Goal: Information Seeking & Learning: Learn about a topic

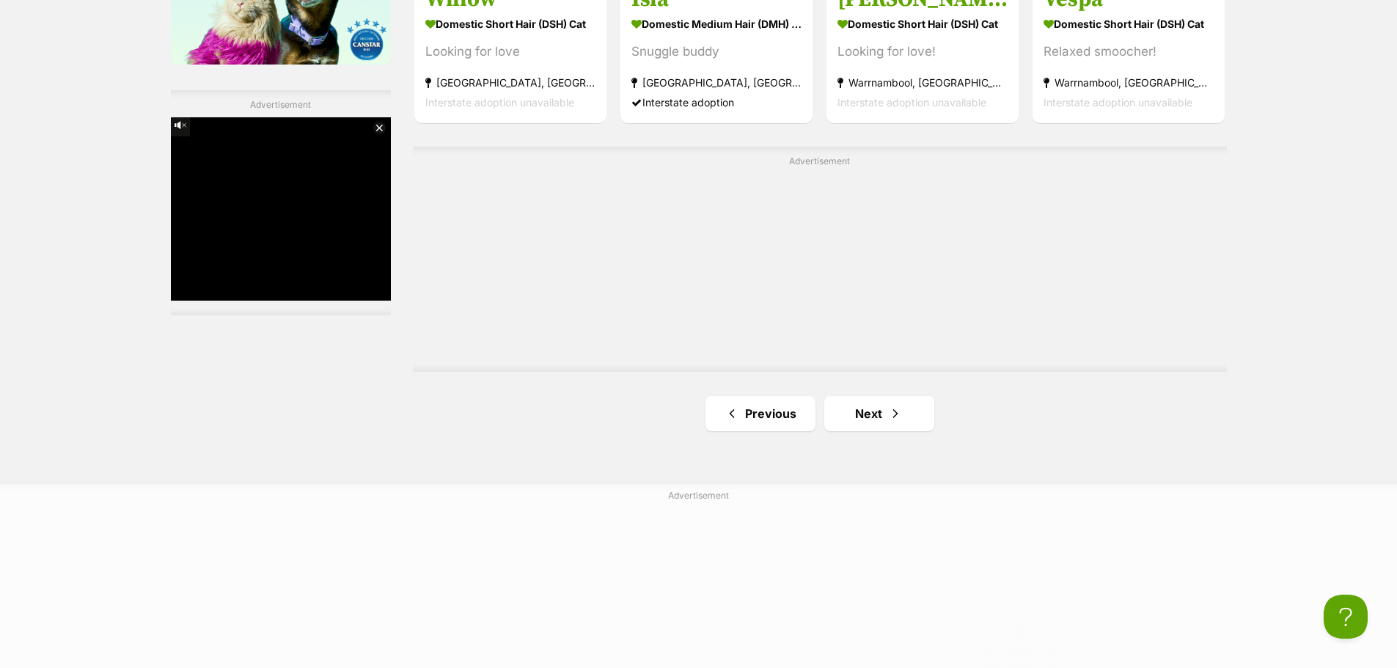
scroll to position [2787, 0]
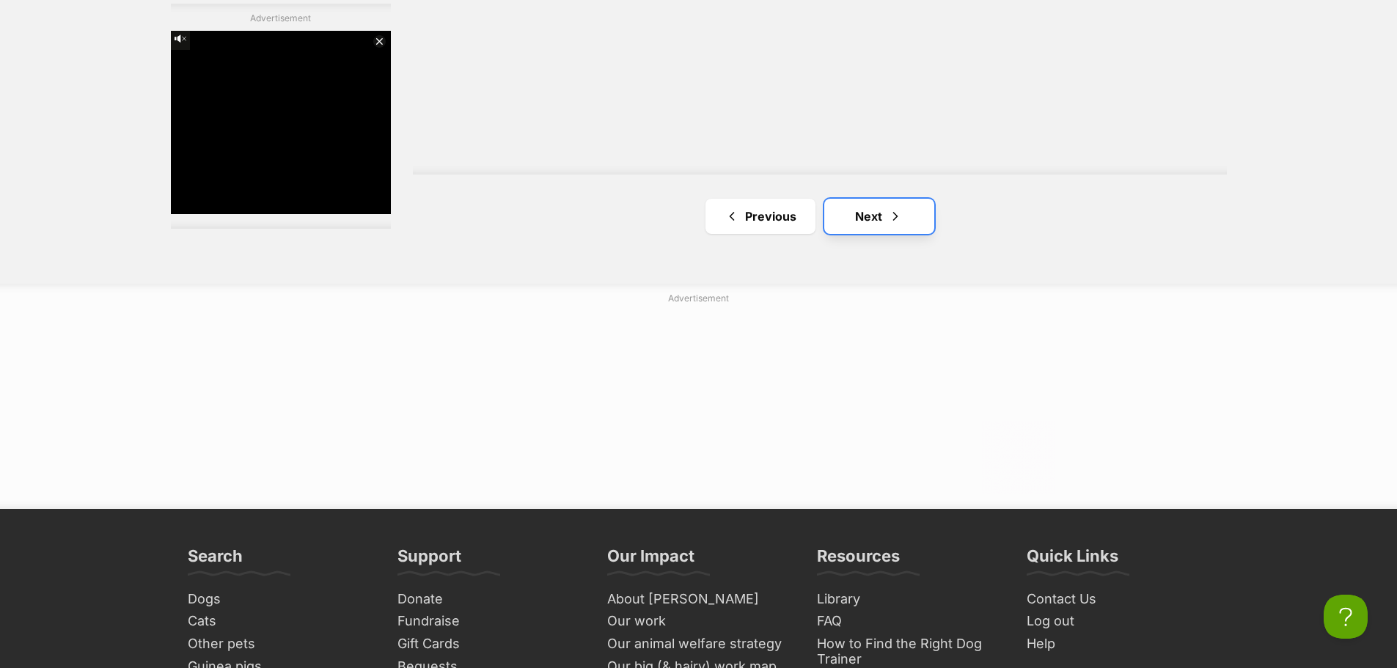
click at [876, 213] on link "Next" at bounding box center [879, 216] width 110 height 35
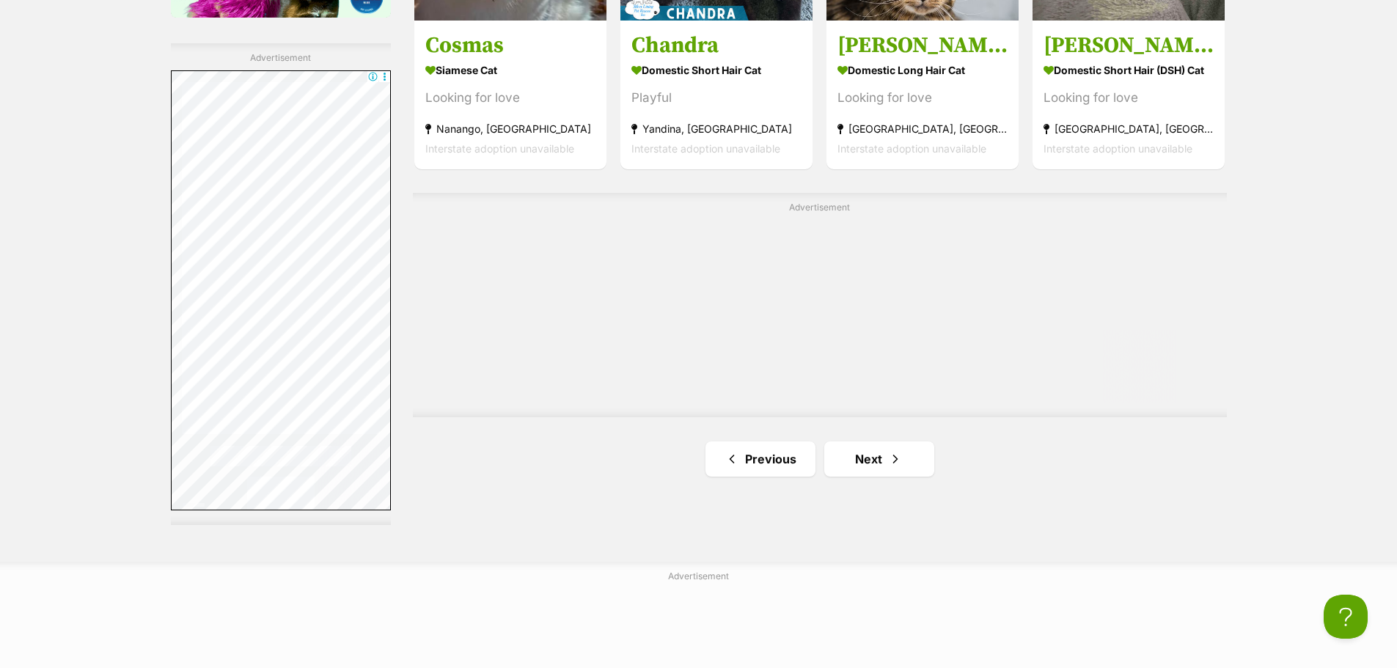
scroll to position [2640, 0]
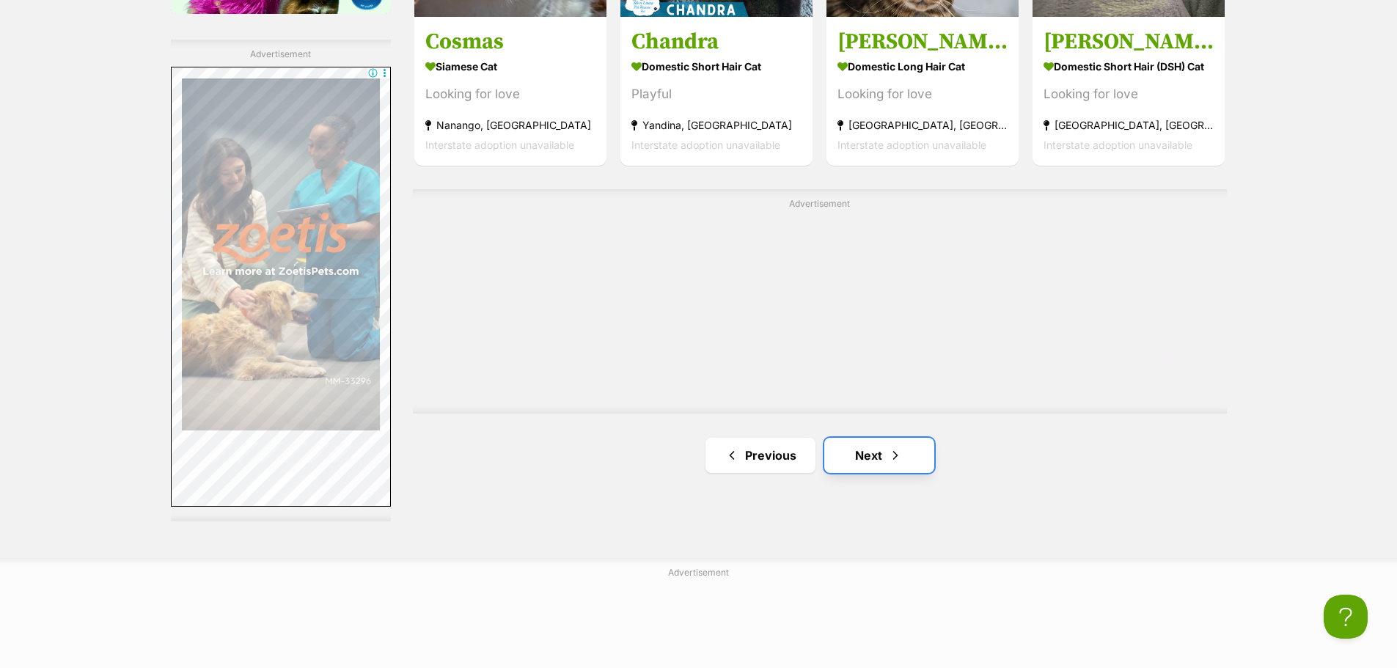
click at [835, 452] on link "Next" at bounding box center [879, 455] width 110 height 35
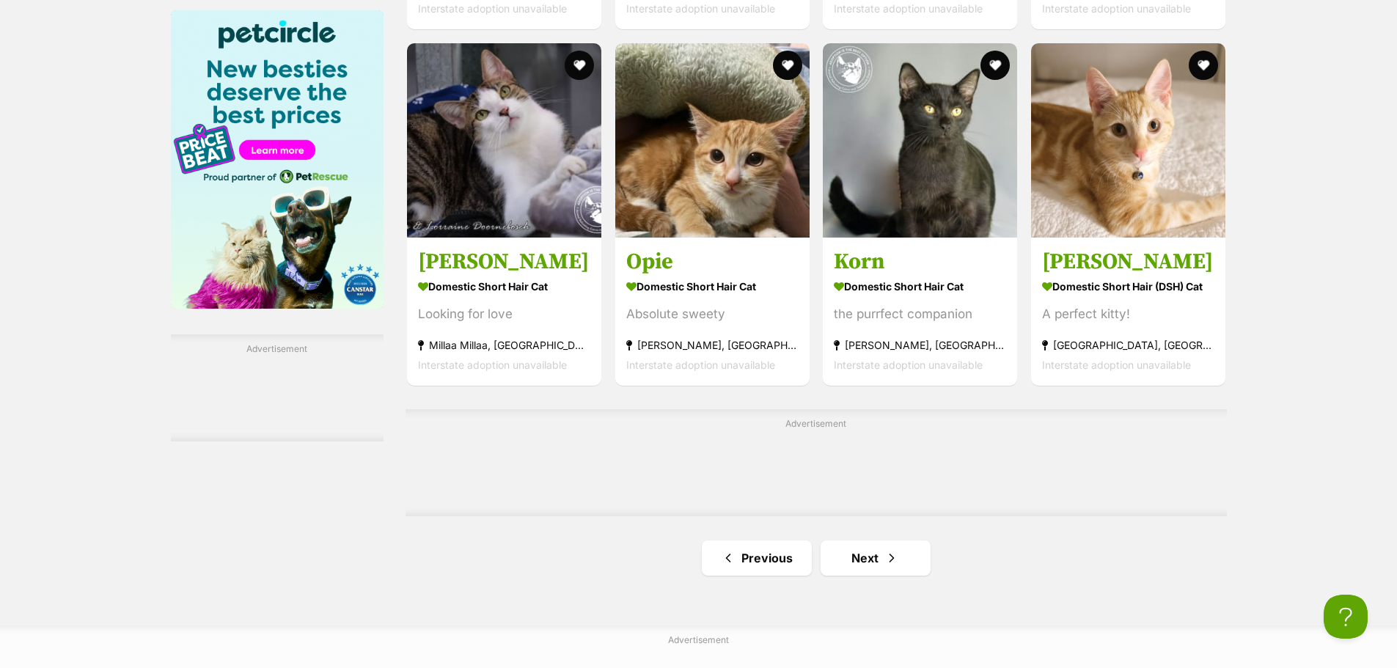
scroll to position [2347, 0]
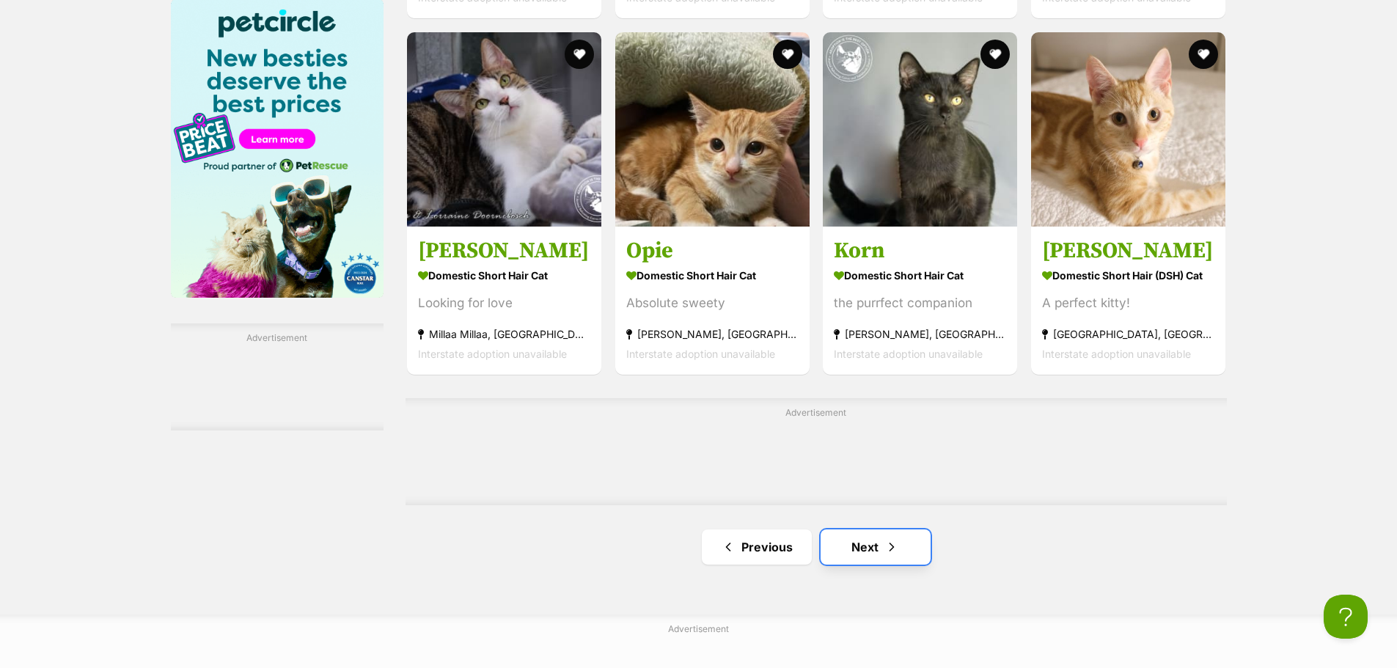
click at [849, 544] on link "Next" at bounding box center [876, 547] width 110 height 35
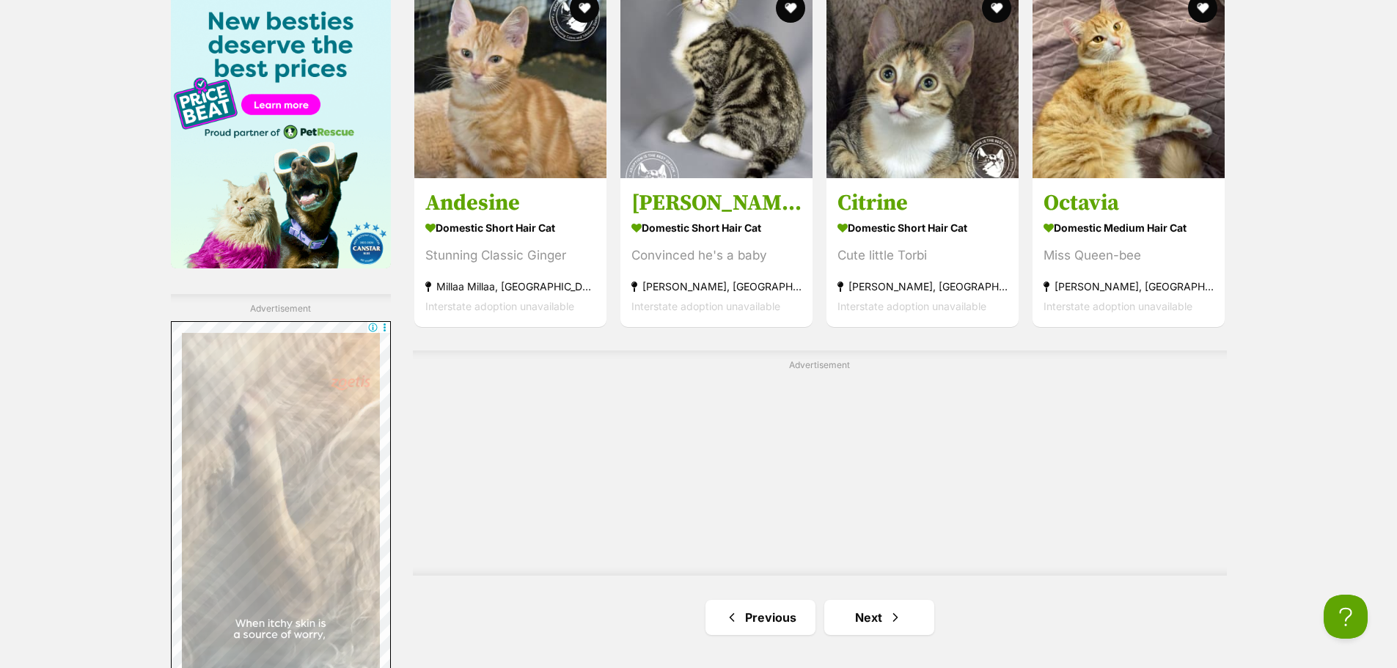
scroll to position [2420, 0]
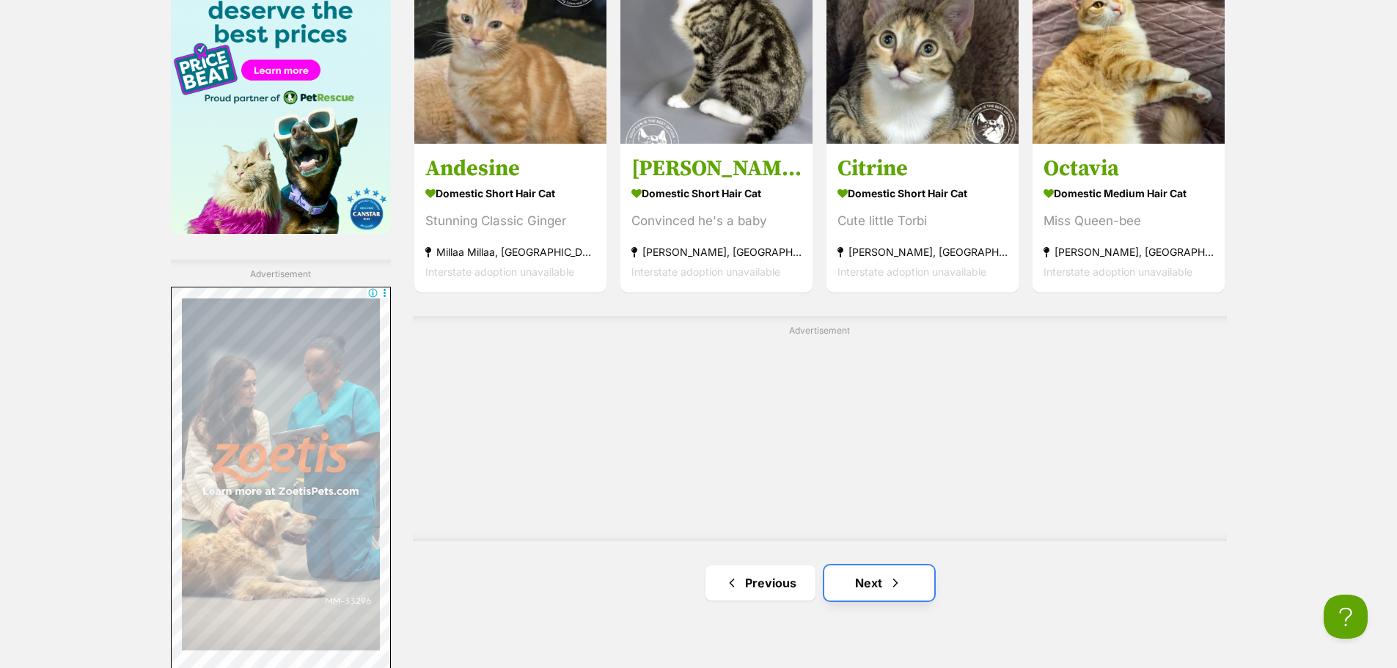
click at [890, 593] on link "Next" at bounding box center [879, 582] width 110 height 35
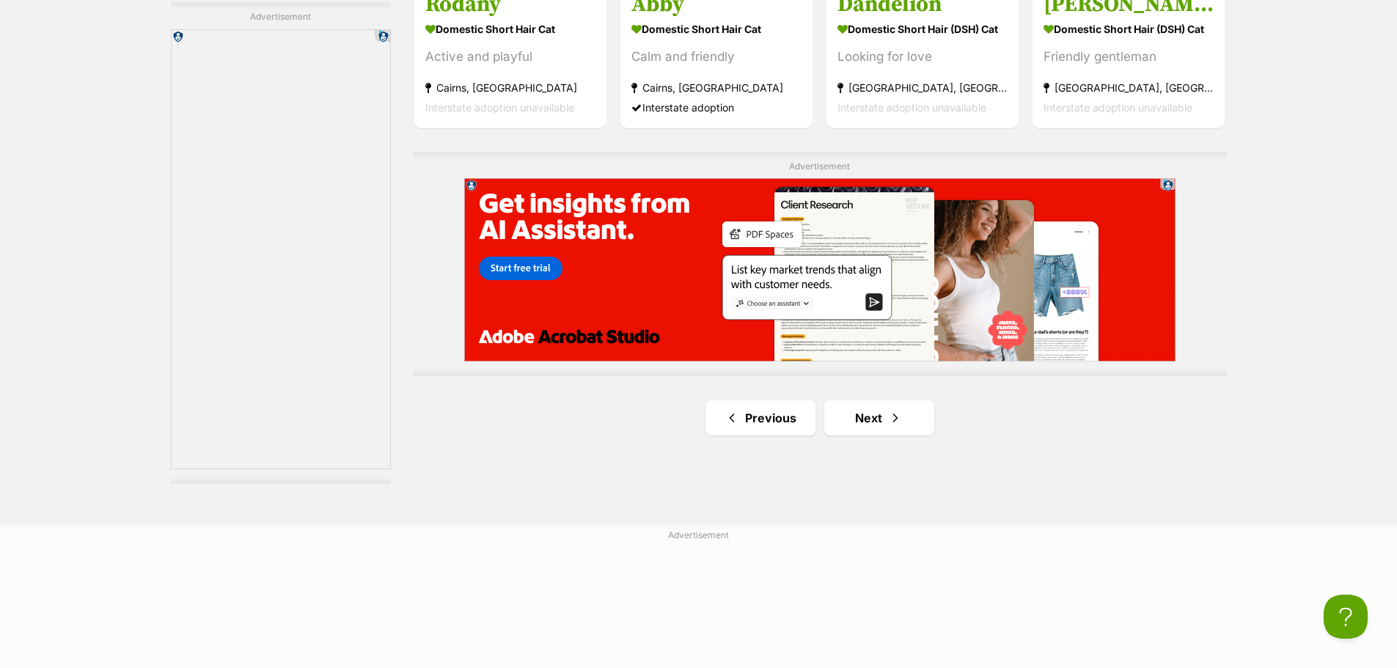
scroll to position [2787, 0]
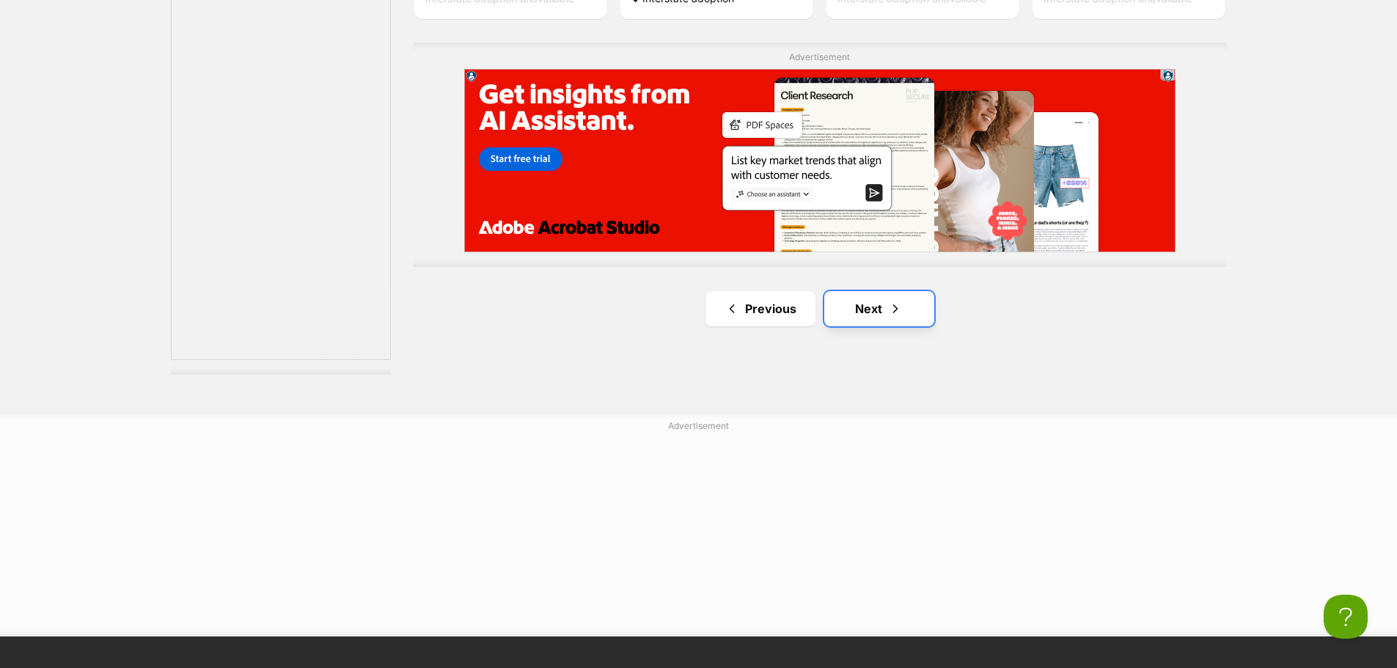
click at [843, 309] on link "Next" at bounding box center [879, 308] width 110 height 35
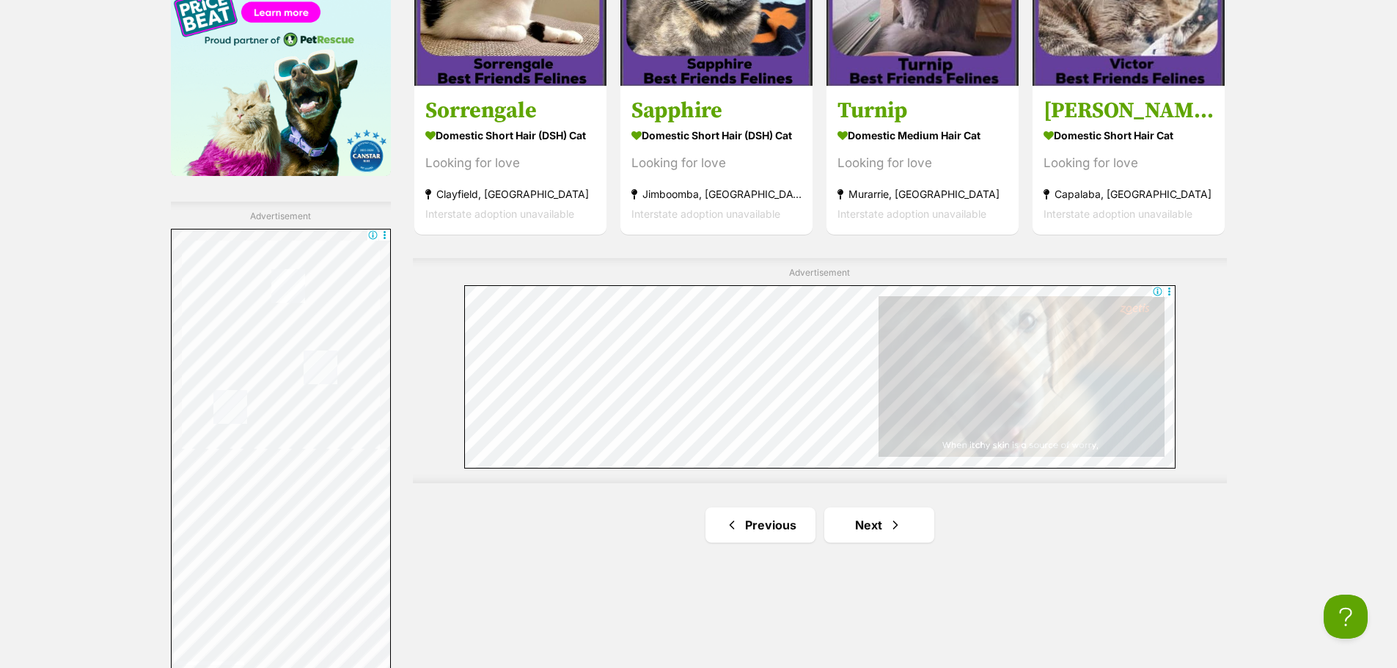
scroll to position [2567, 0]
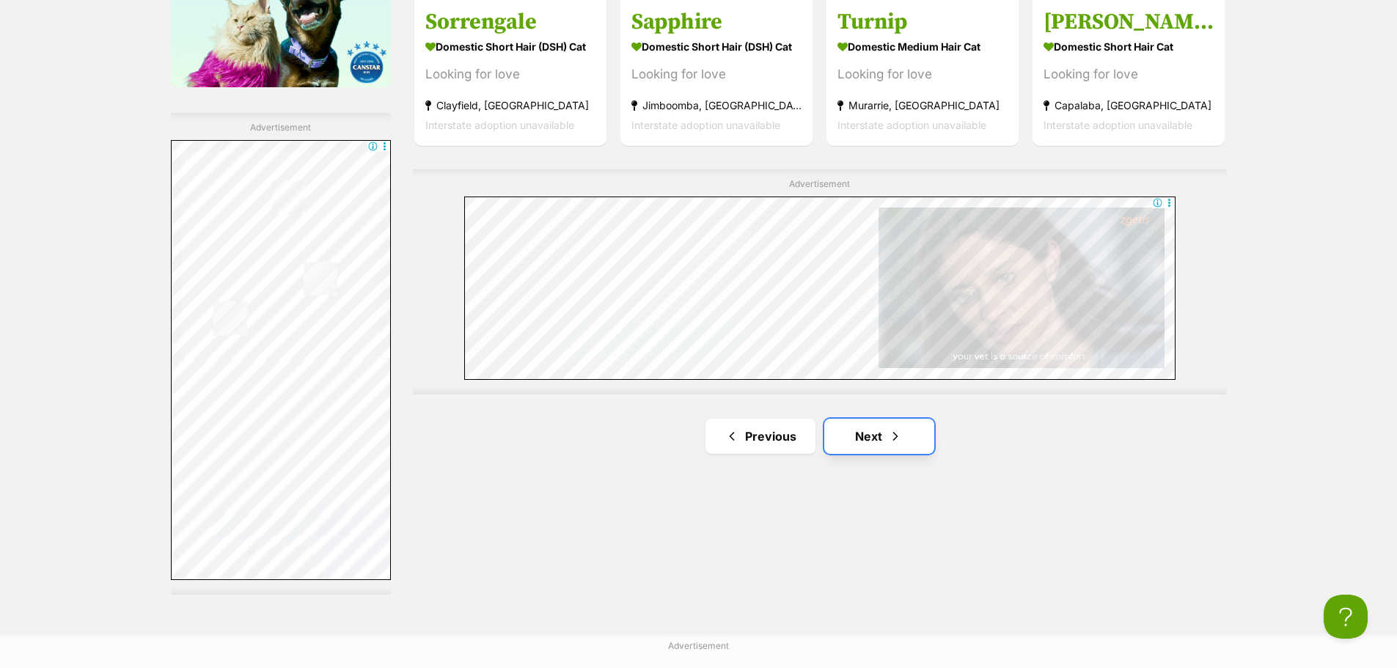
click at [884, 424] on link "Next" at bounding box center [879, 436] width 110 height 35
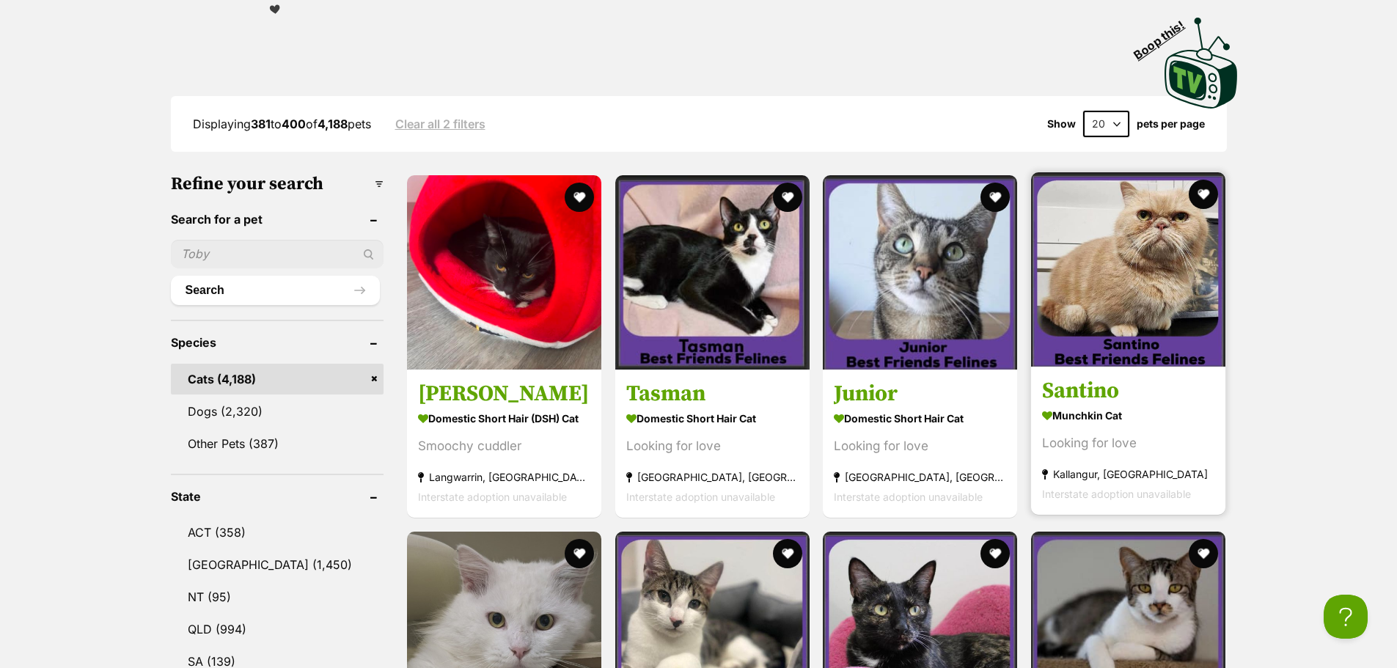
click at [1093, 291] on img at bounding box center [1128, 269] width 194 height 194
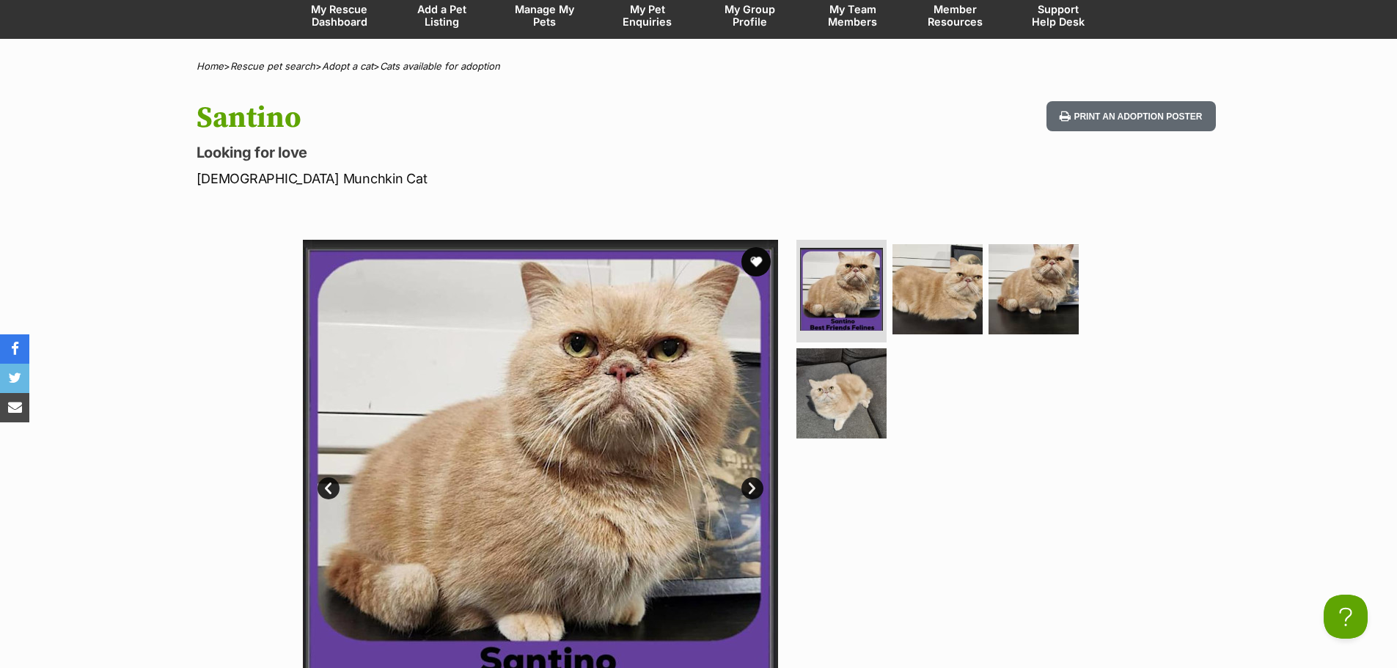
scroll to position [147, 0]
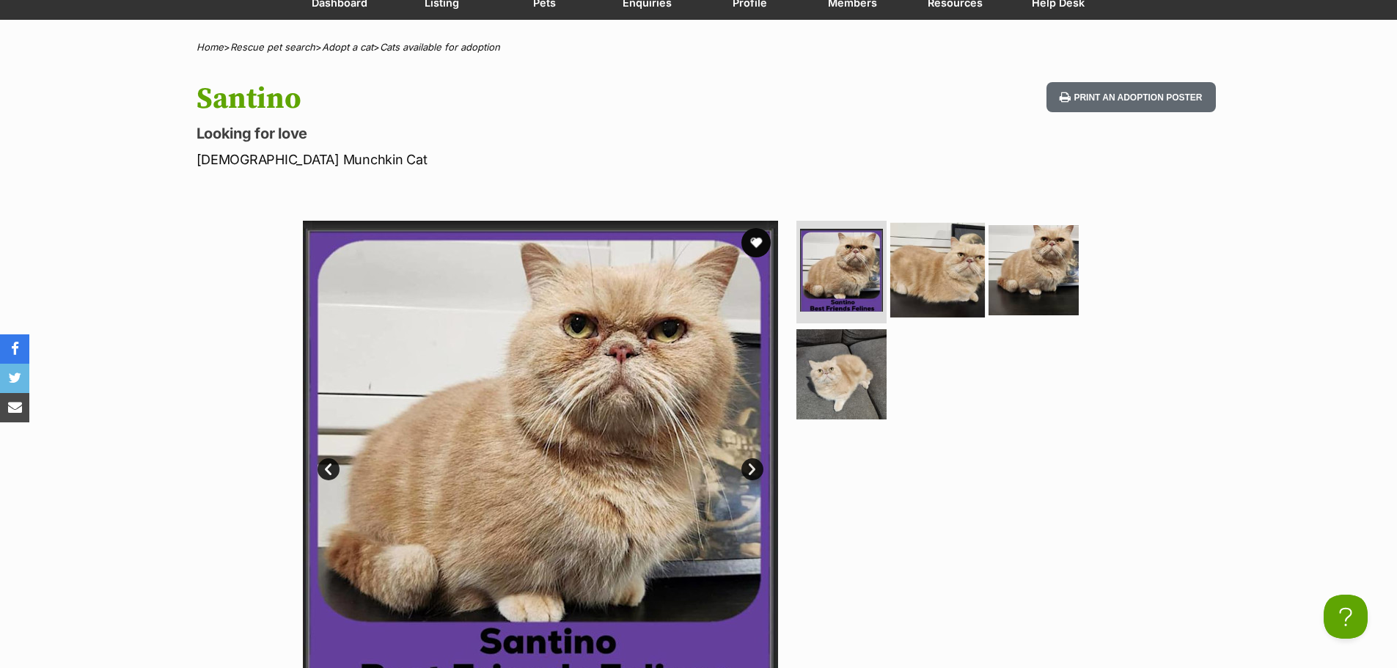
click at [917, 262] on img at bounding box center [937, 270] width 95 height 95
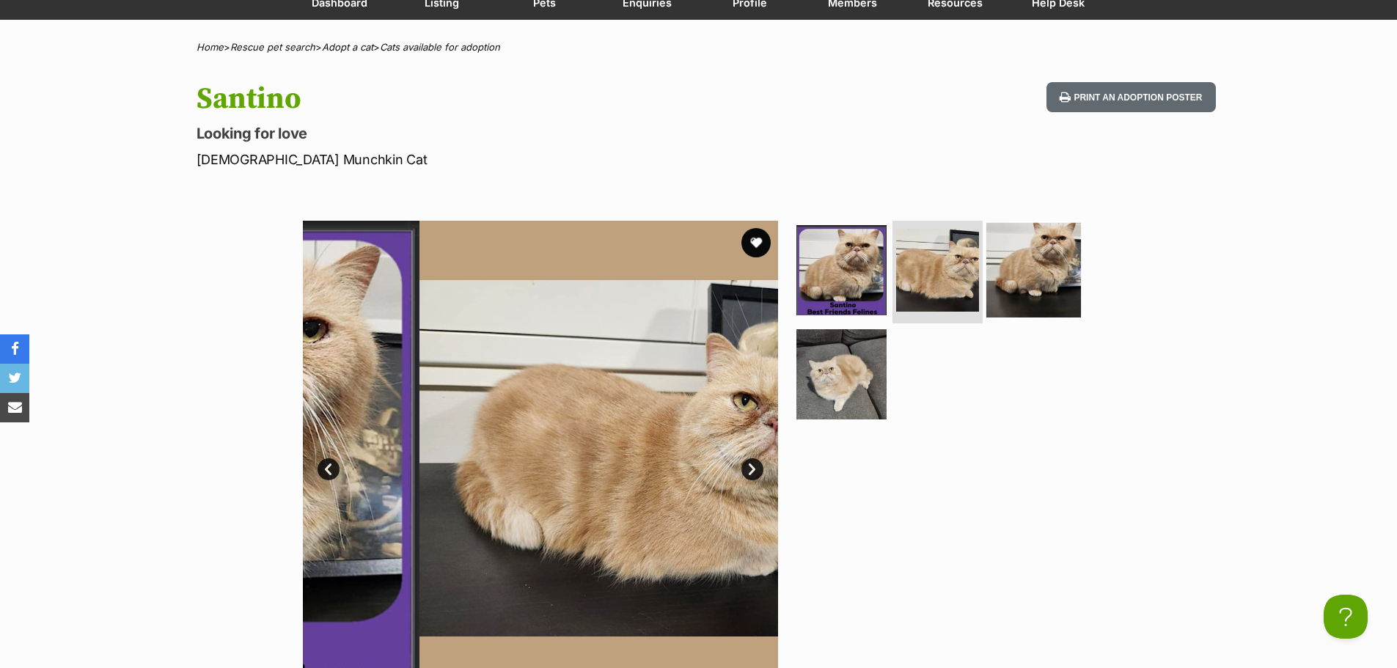
scroll to position [0, 0]
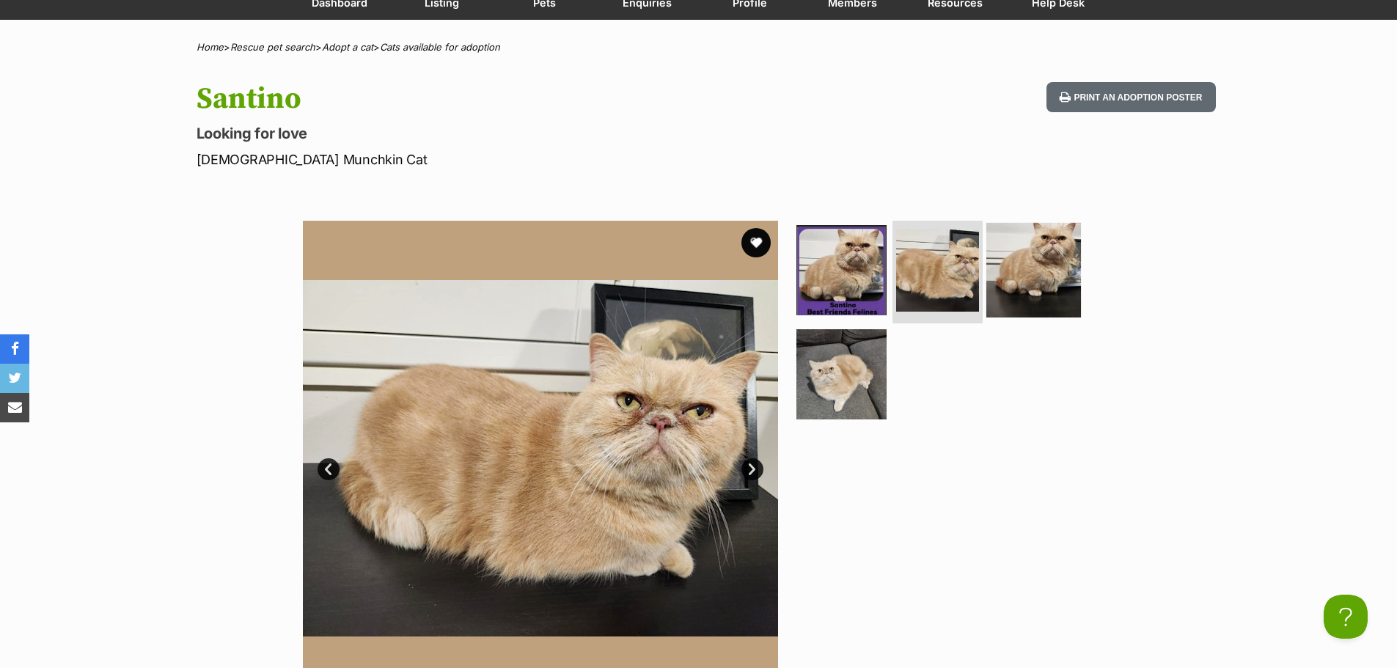
click at [1044, 247] on img at bounding box center [1033, 270] width 95 height 95
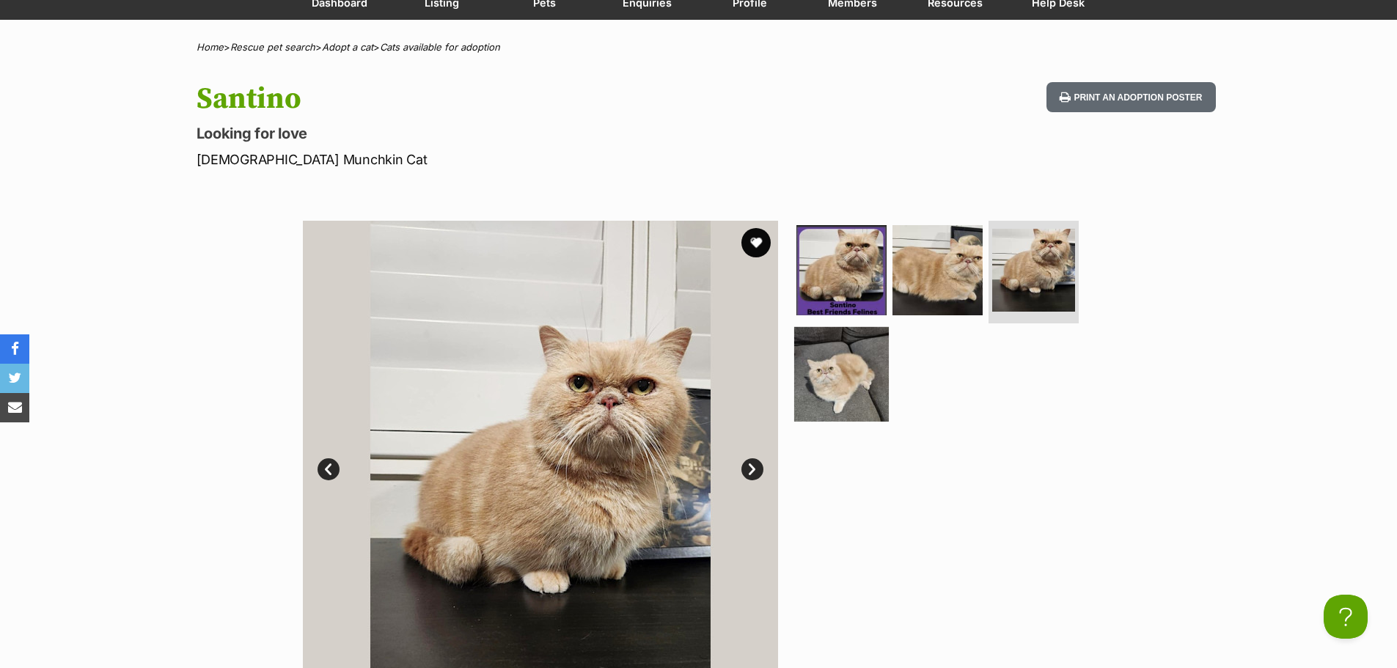
click at [814, 373] on img at bounding box center [841, 374] width 95 height 95
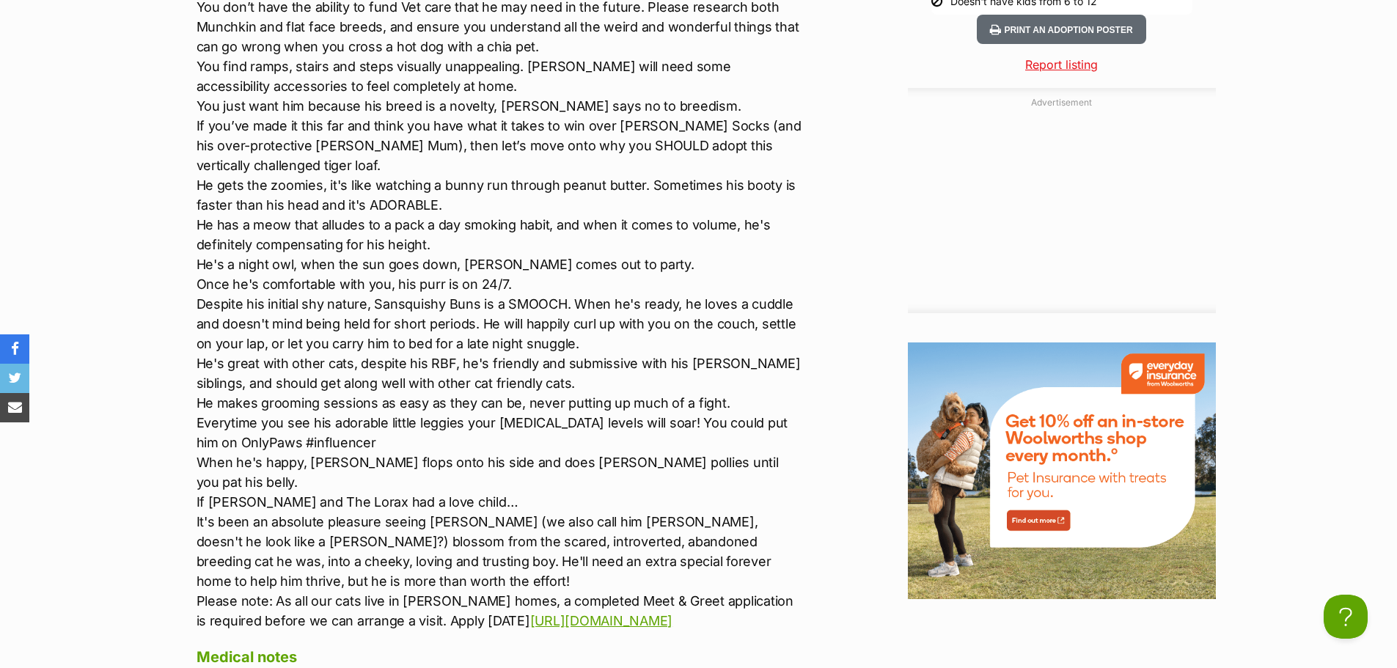
scroll to position [1834, 0]
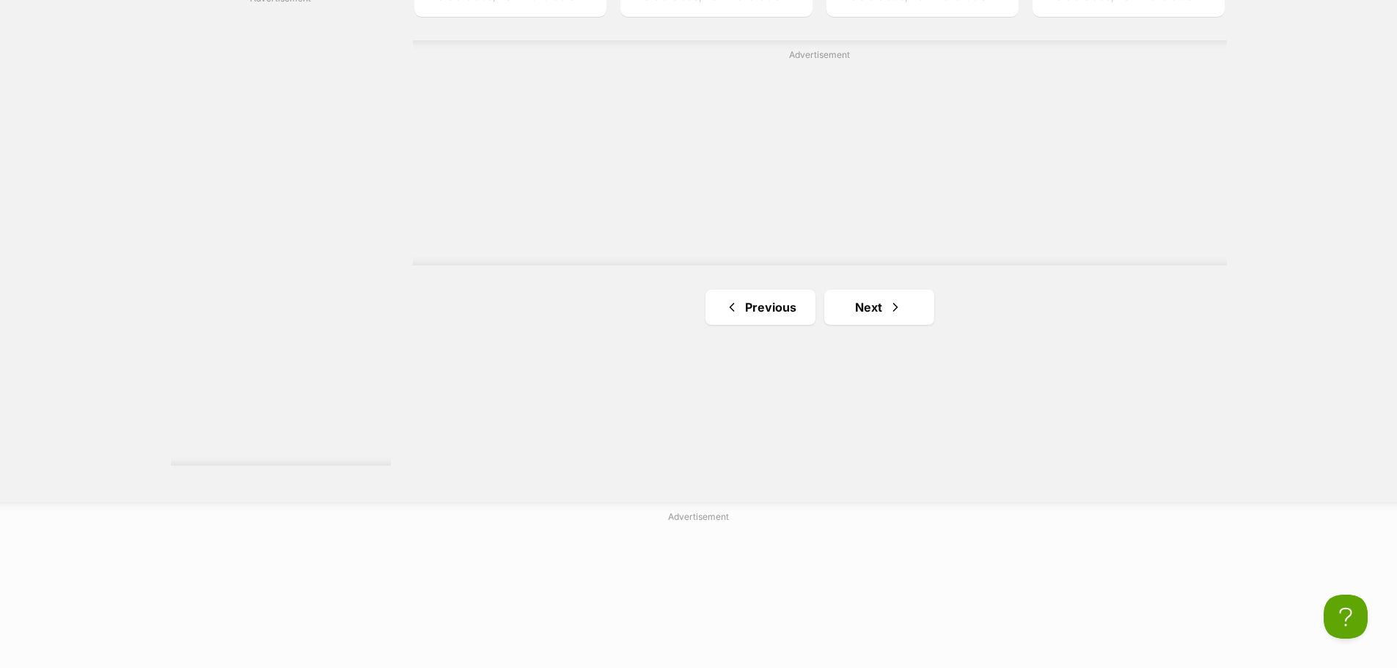
scroll to position [2714, 0]
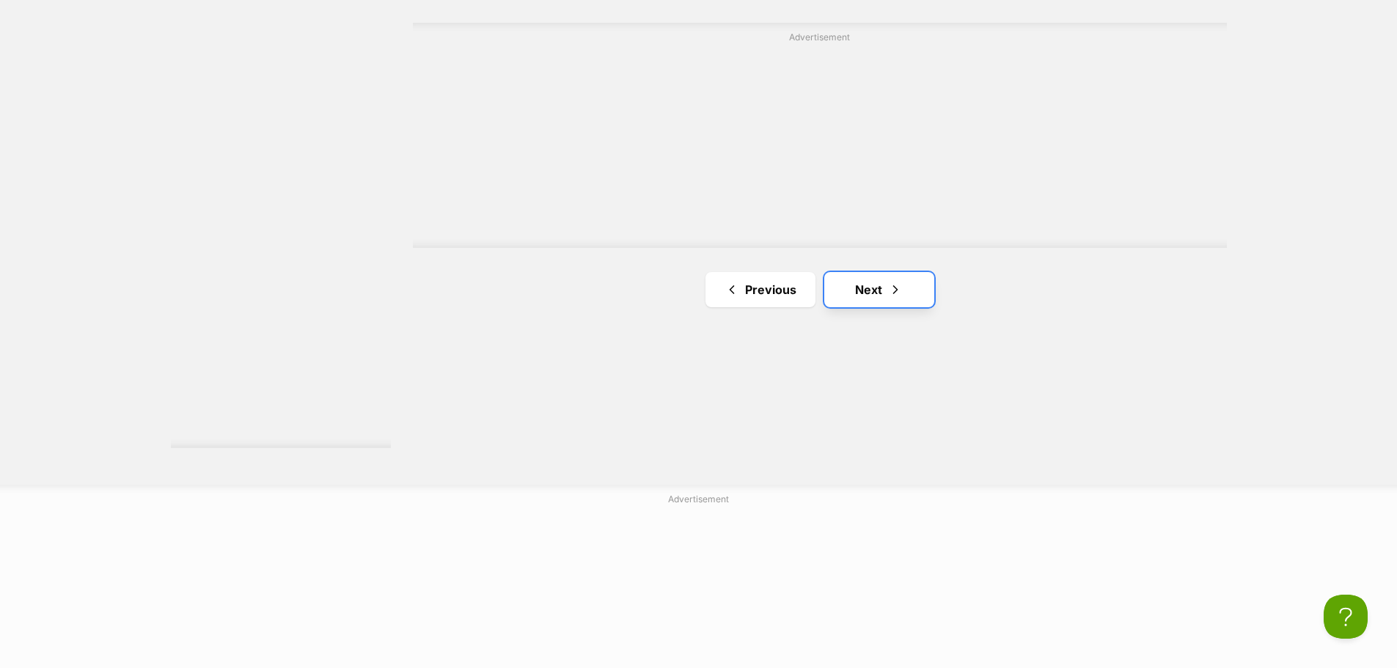
click at [908, 289] on link "Next" at bounding box center [879, 289] width 110 height 35
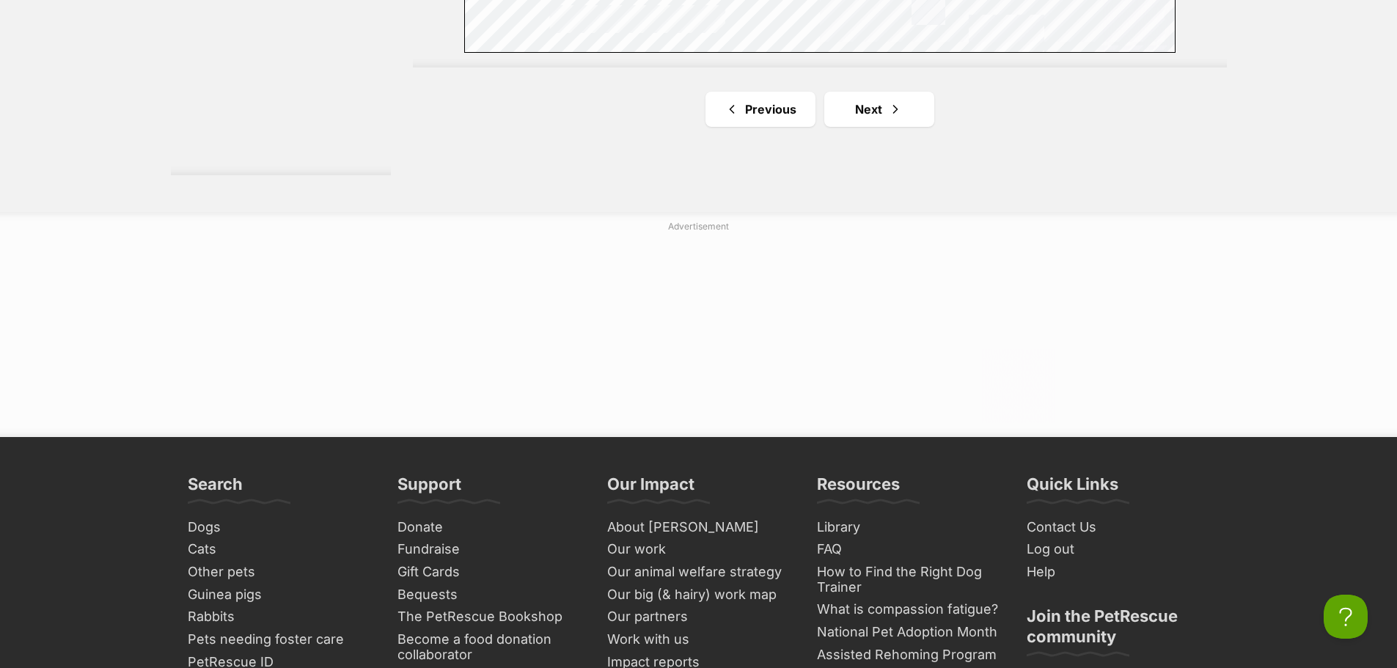
scroll to position [3007, 0]
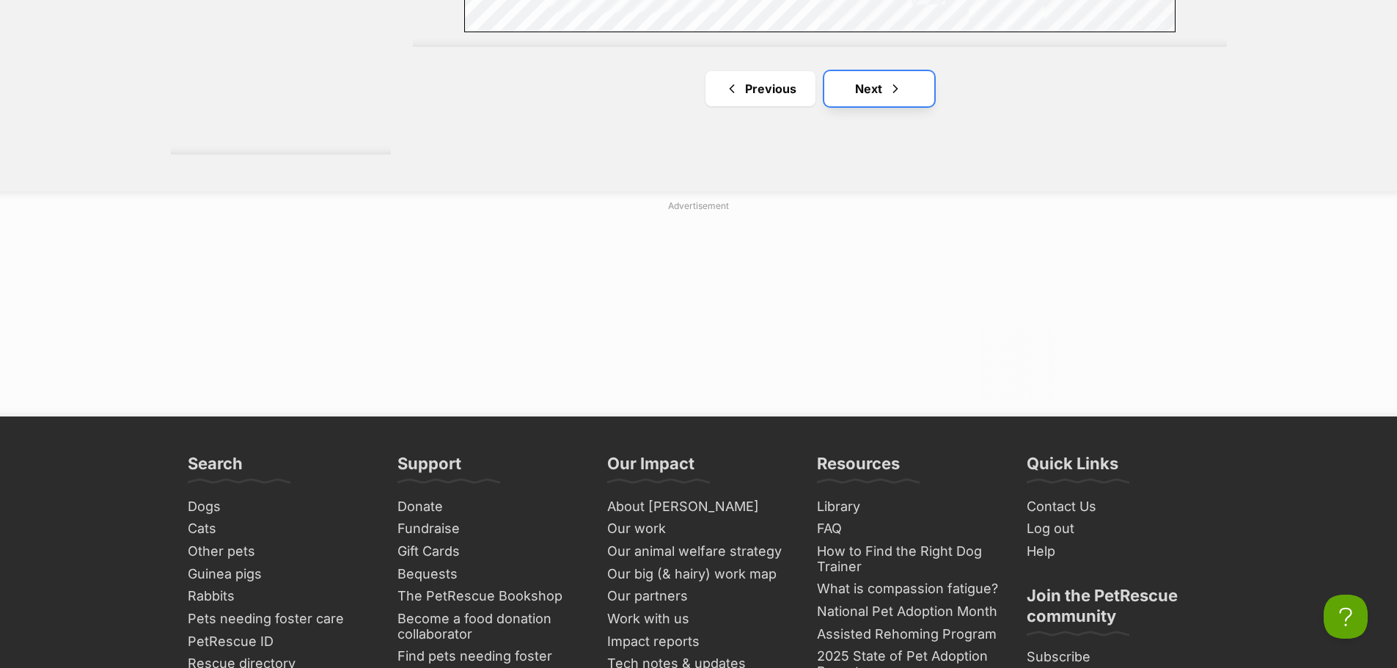
click at [879, 90] on link "Next" at bounding box center [879, 88] width 110 height 35
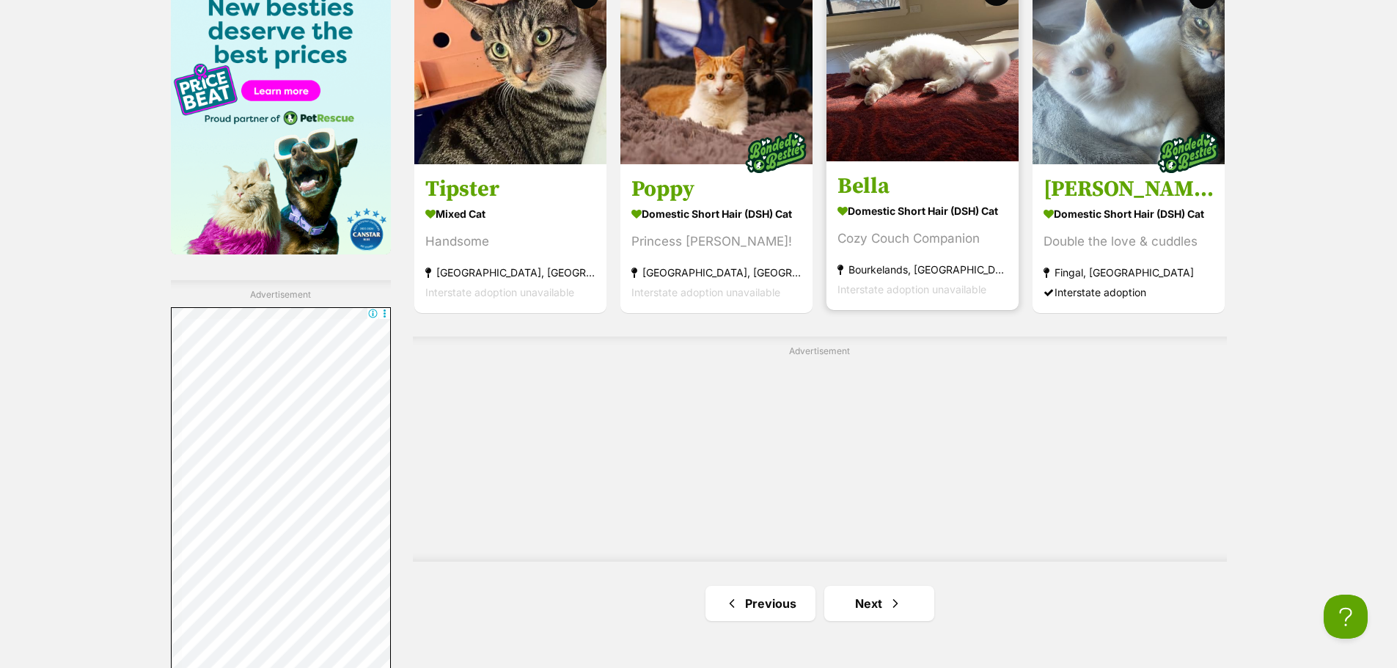
scroll to position [2420, 0]
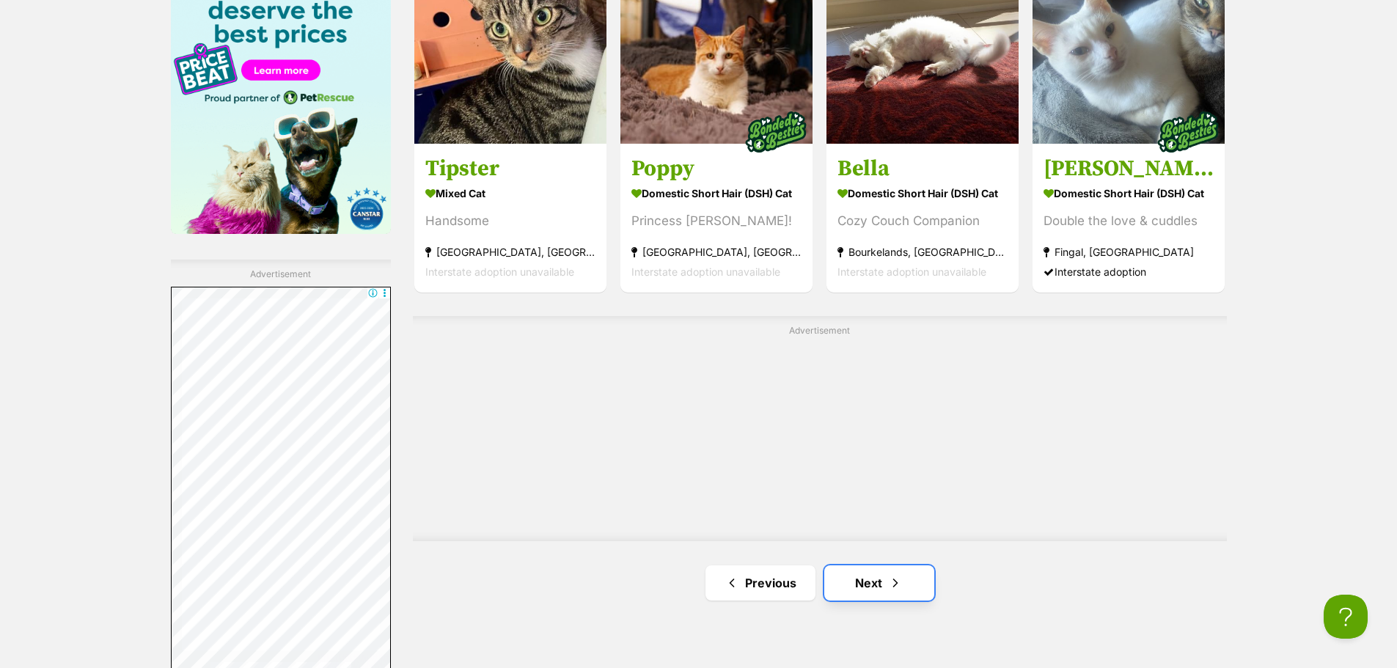
click at [877, 589] on link "Next" at bounding box center [879, 582] width 110 height 35
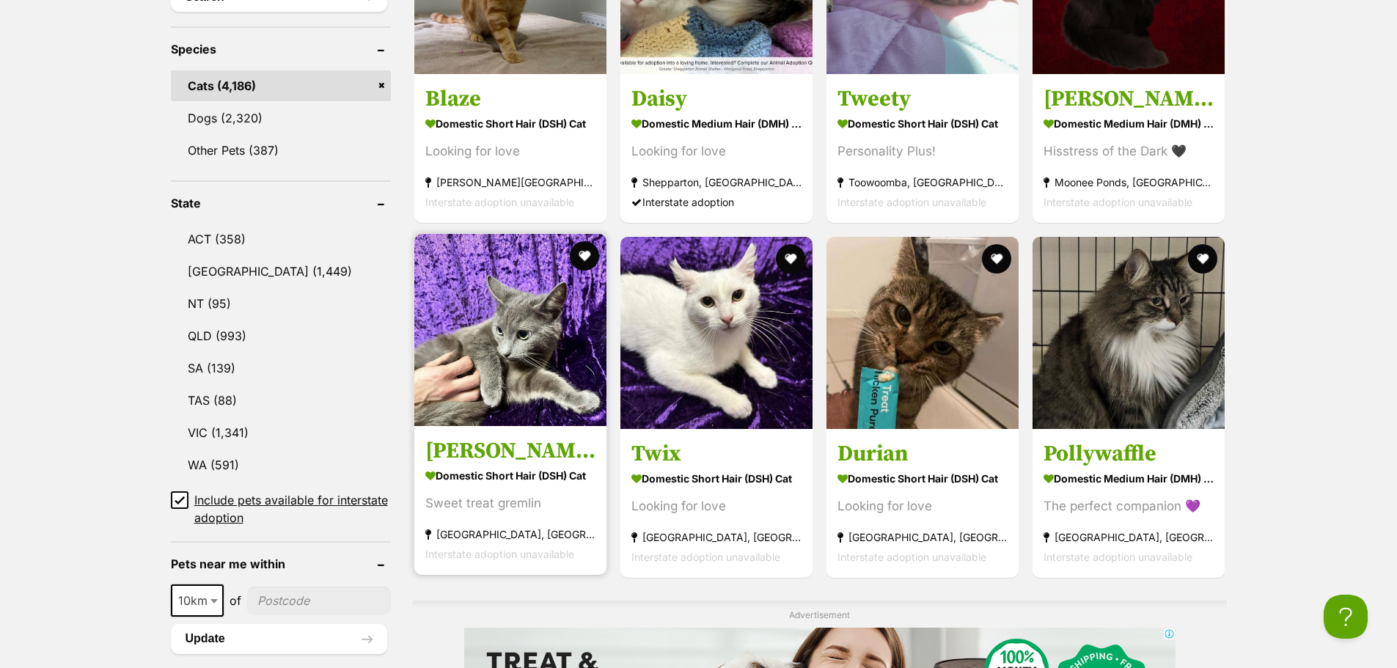
click at [463, 346] on img at bounding box center [510, 330] width 192 height 192
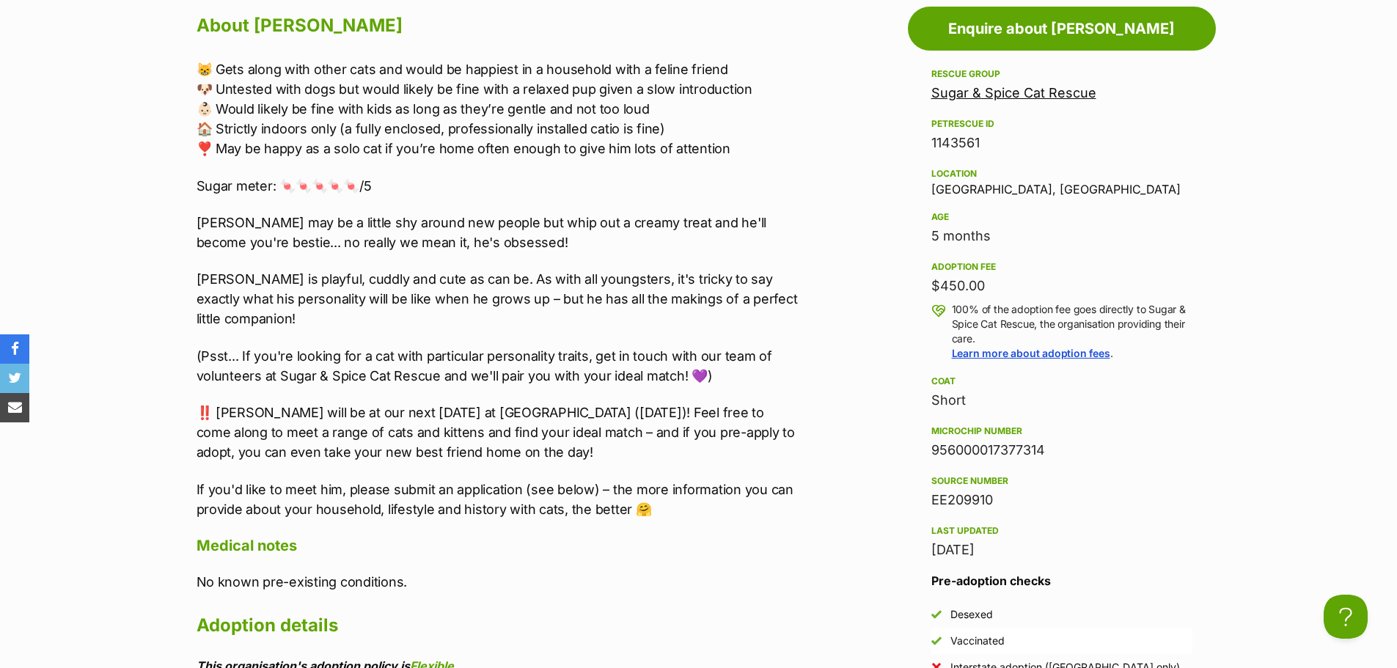
scroll to position [660, 0]
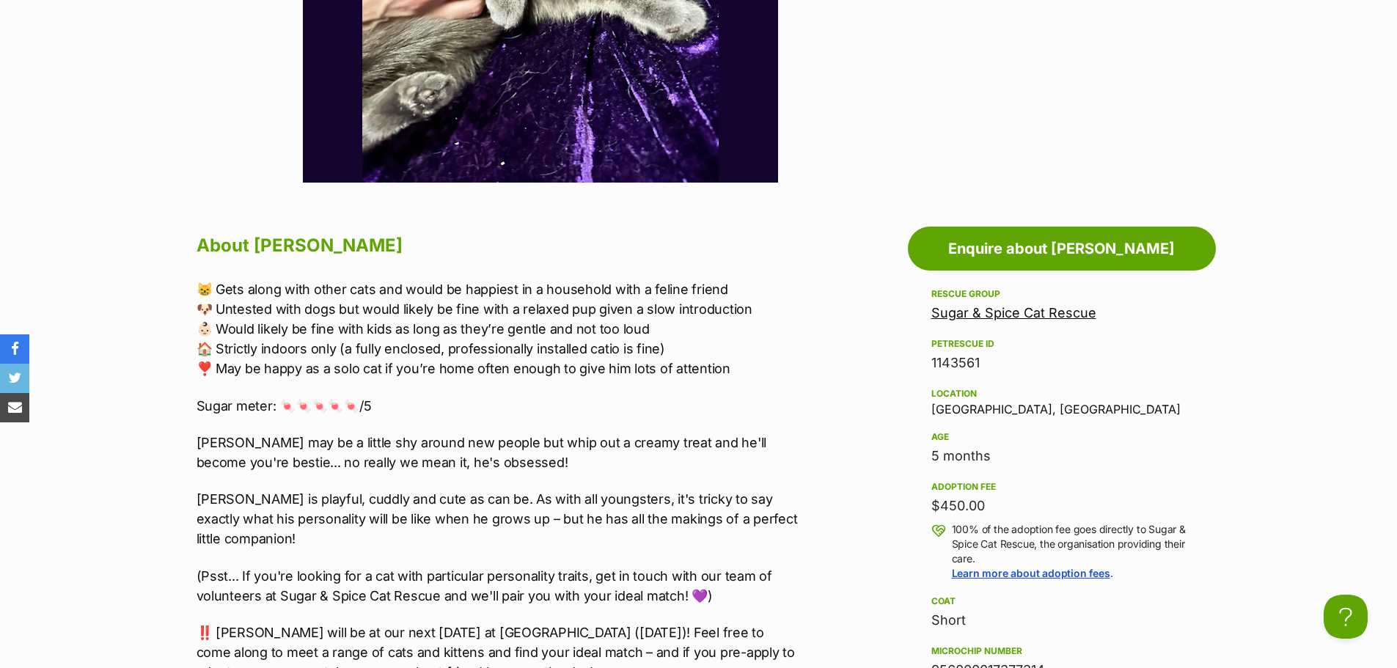
click at [1016, 312] on link "Sugar & Spice Cat Rescue" at bounding box center [1013, 312] width 165 height 15
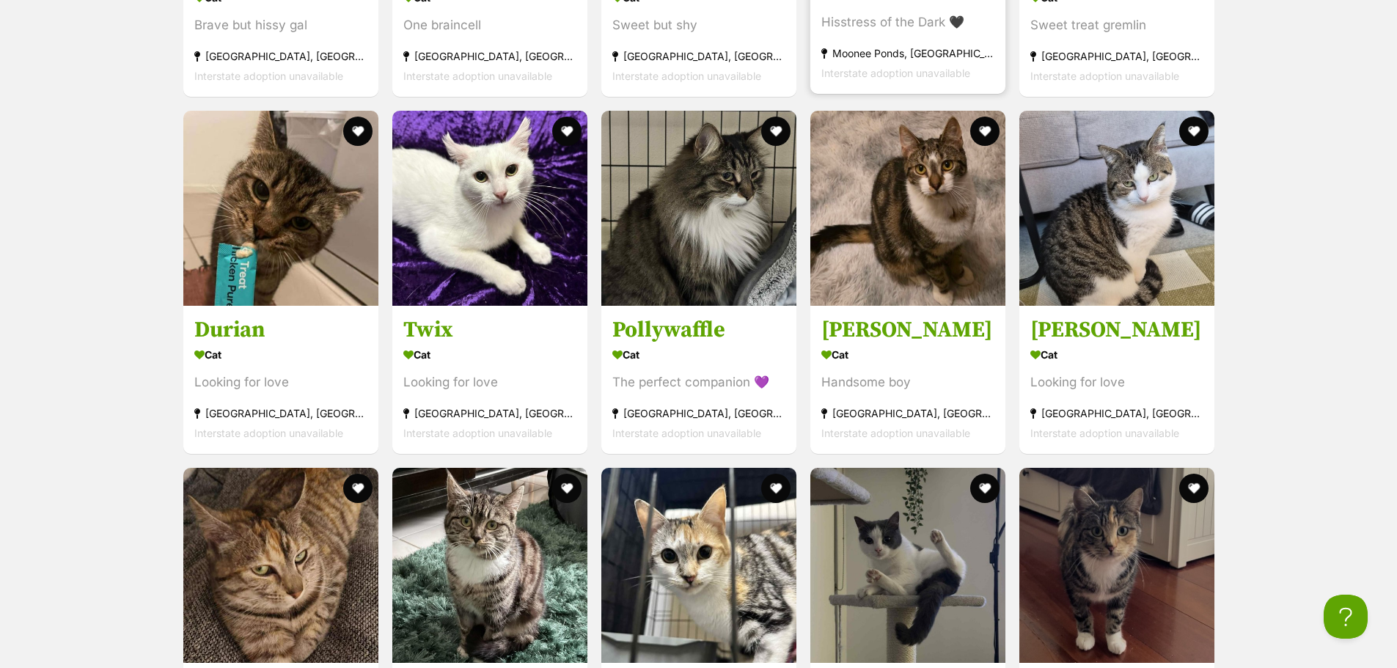
scroll to position [1834, 0]
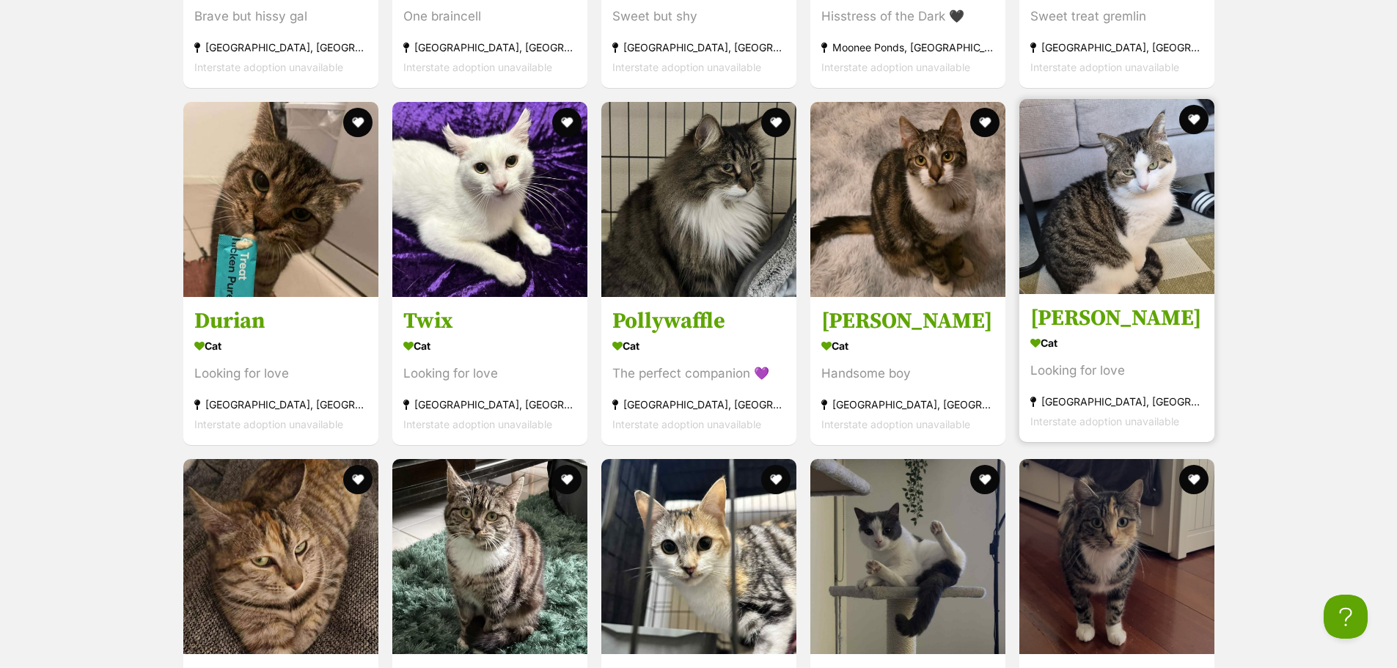
click at [1164, 188] on img at bounding box center [1117, 196] width 195 height 195
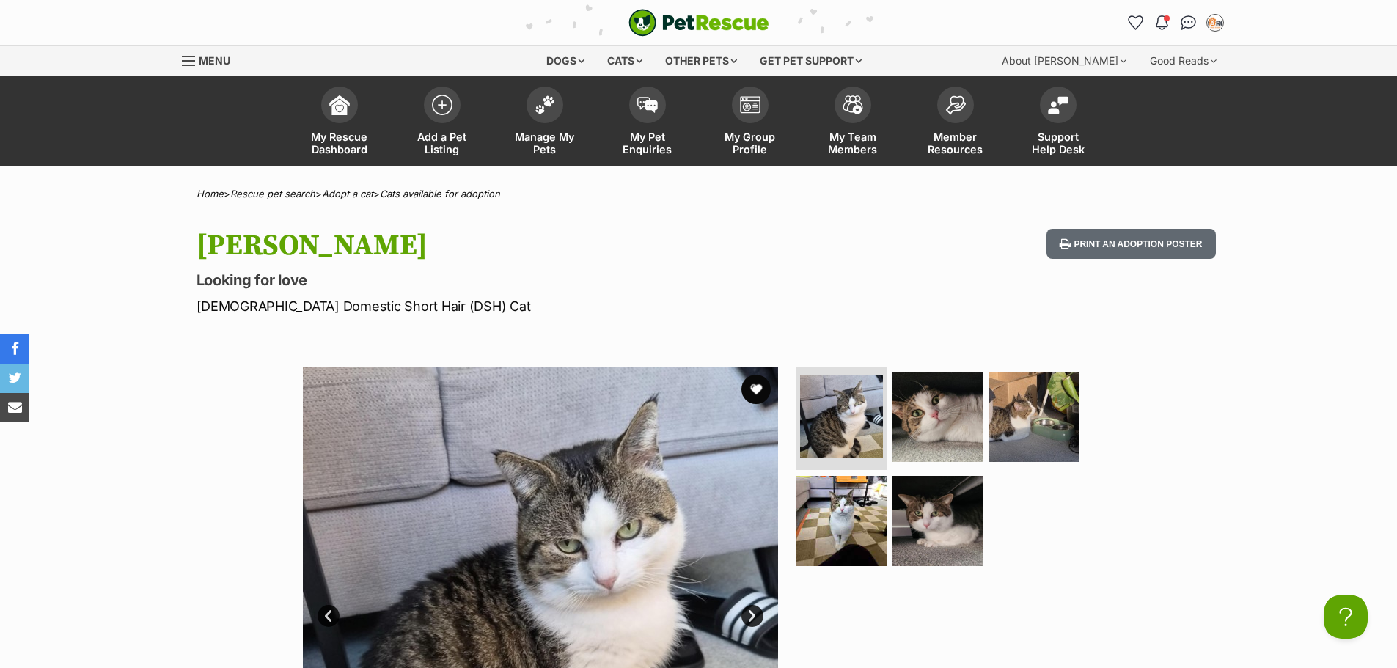
click at [915, 465] on ul at bounding box center [944, 471] width 301 height 208
click at [937, 449] on img at bounding box center [937, 417] width 95 height 95
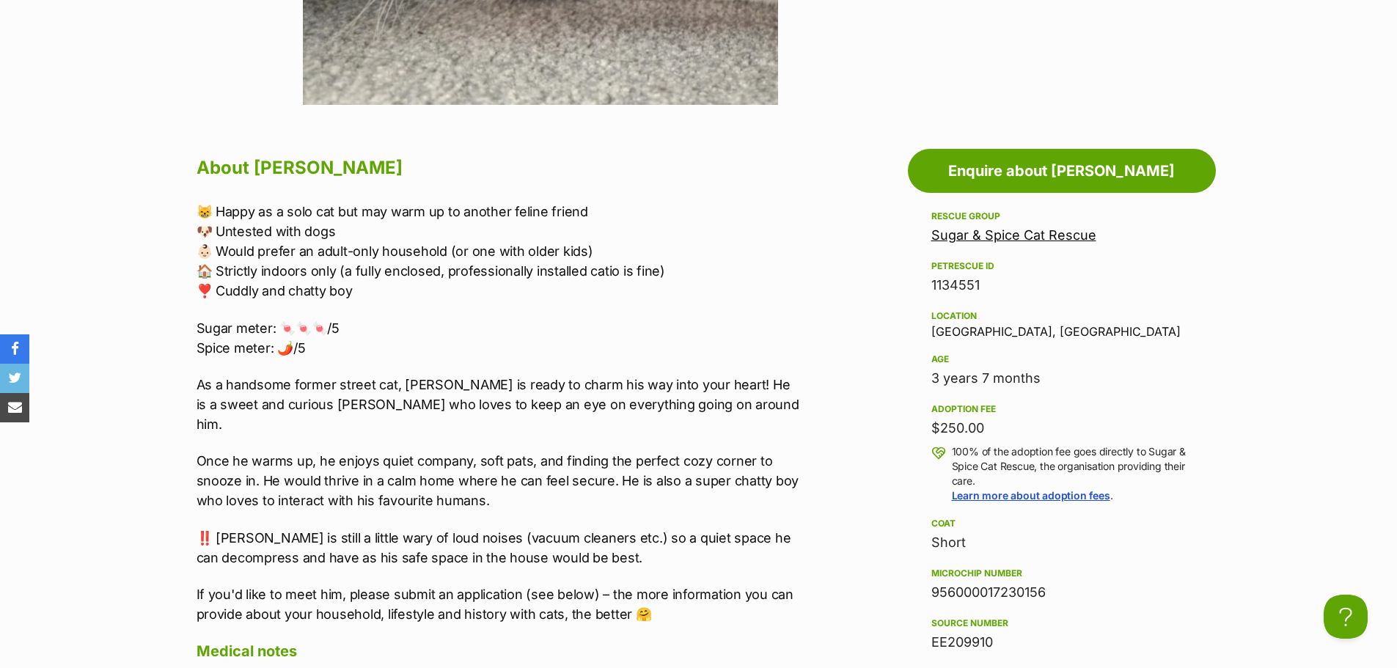
scroll to position [807, 0]
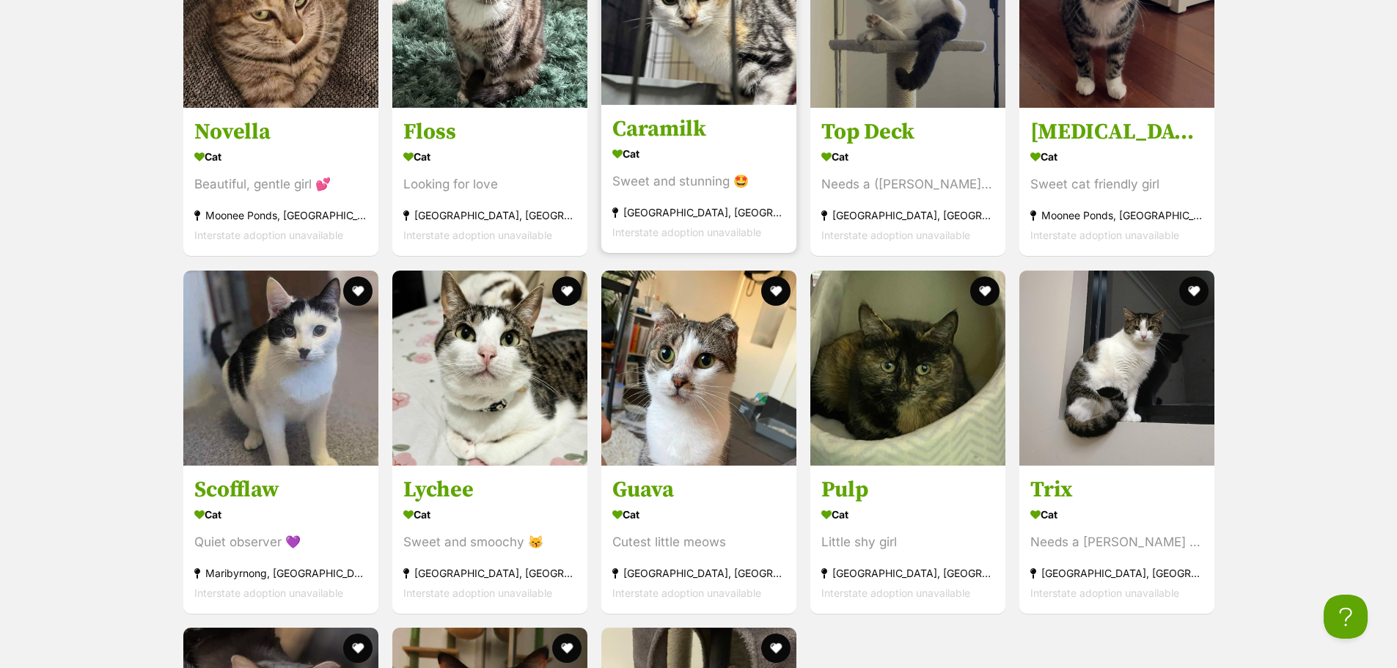
scroll to position [2418, 0]
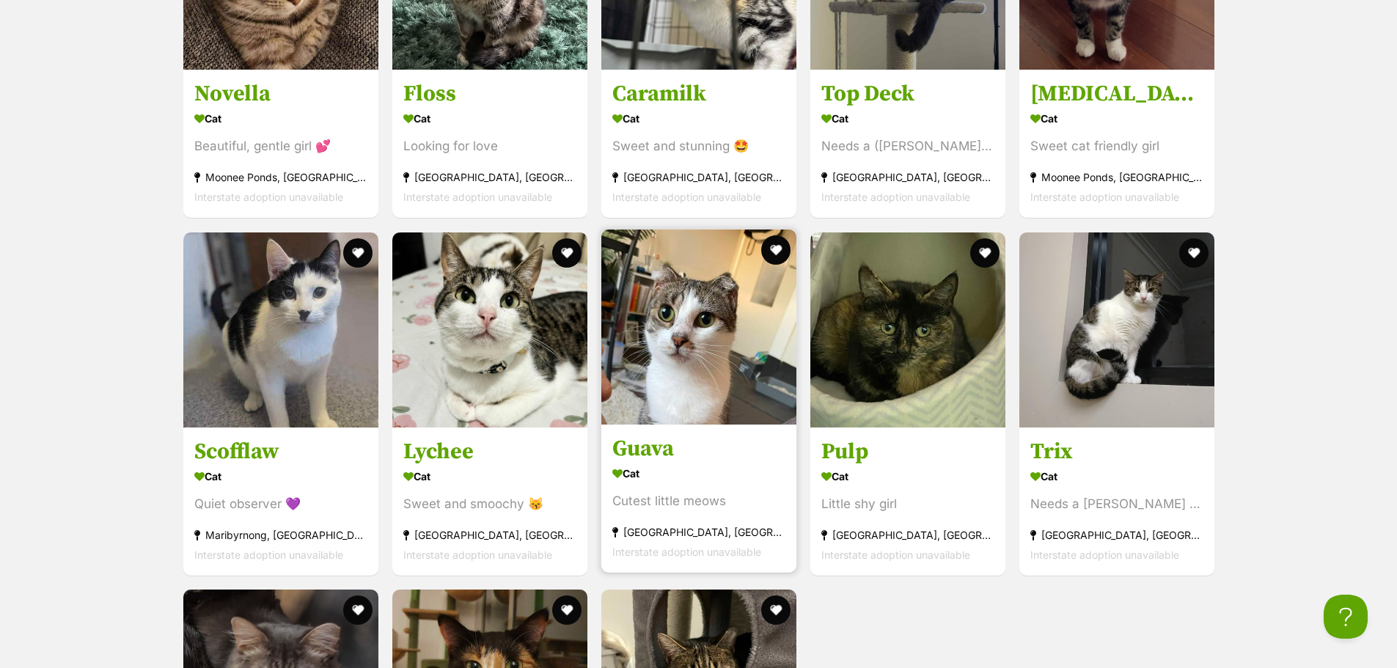
click at [741, 318] on img at bounding box center [698, 327] width 195 height 195
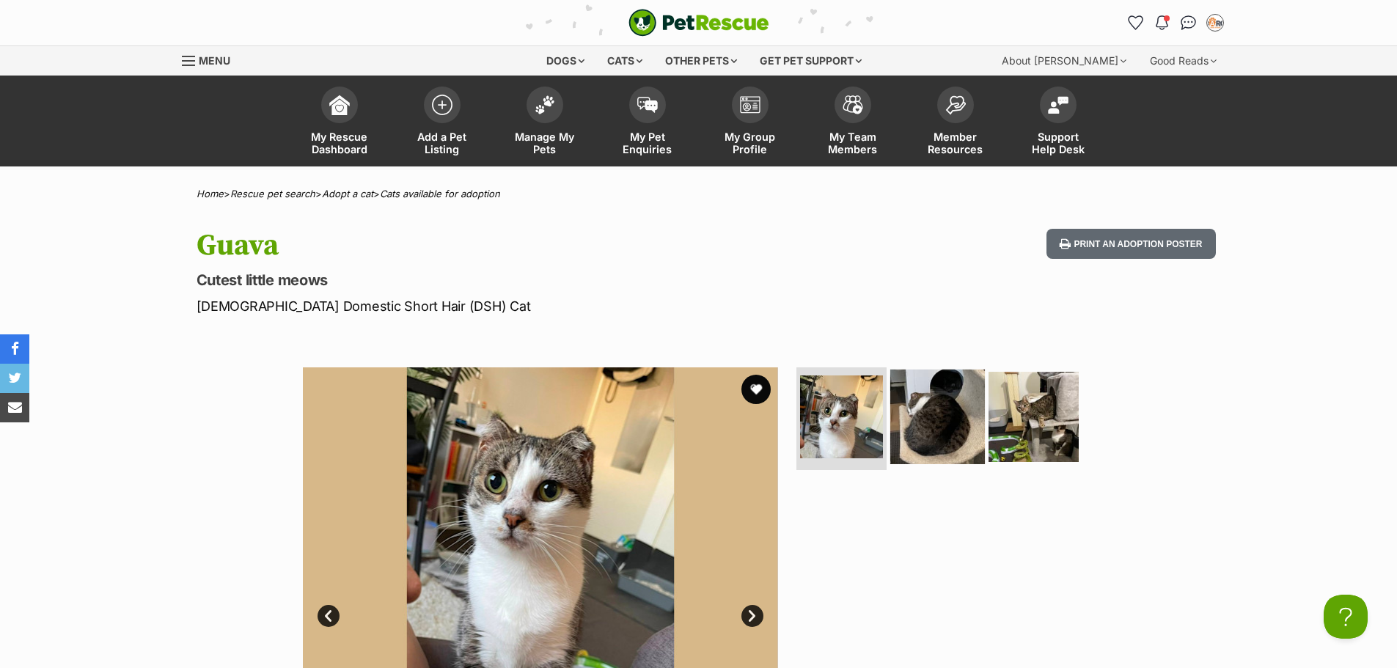
click at [915, 415] on img at bounding box center [937, 417] width 95 height 95
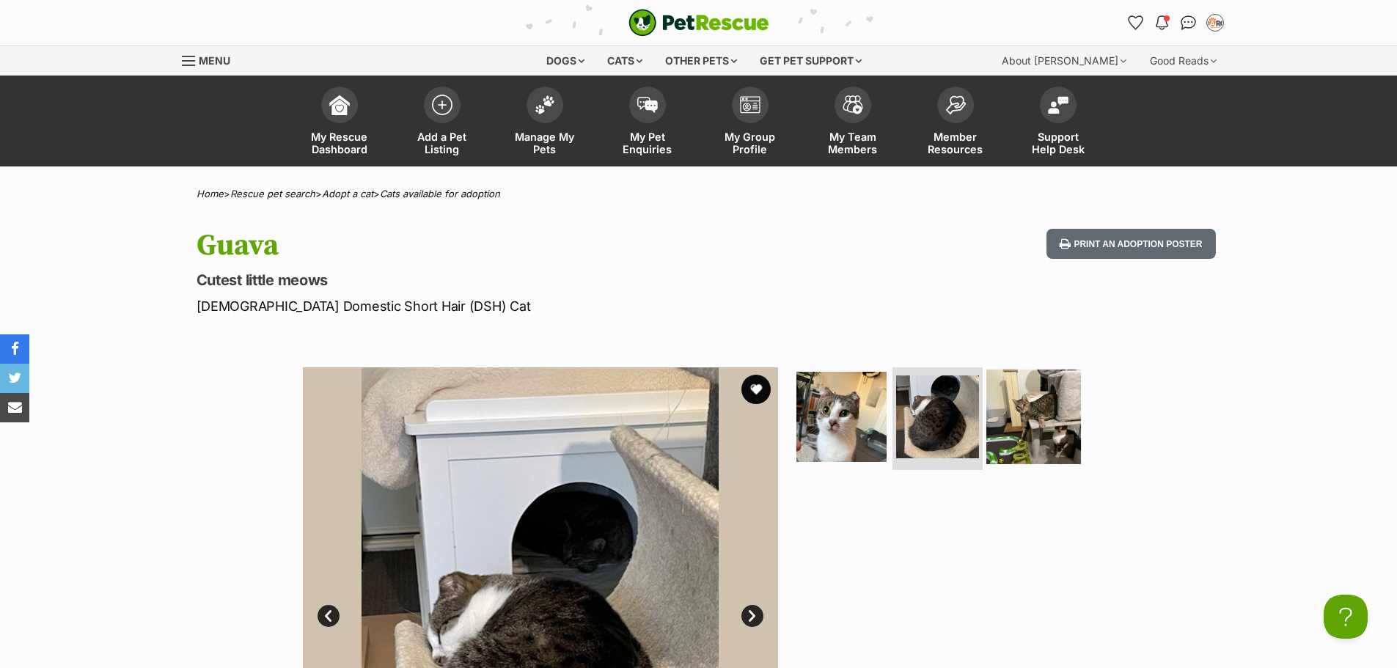
click at [1020, 418] on img at bounding box center [1033, 417] width 95 height 95
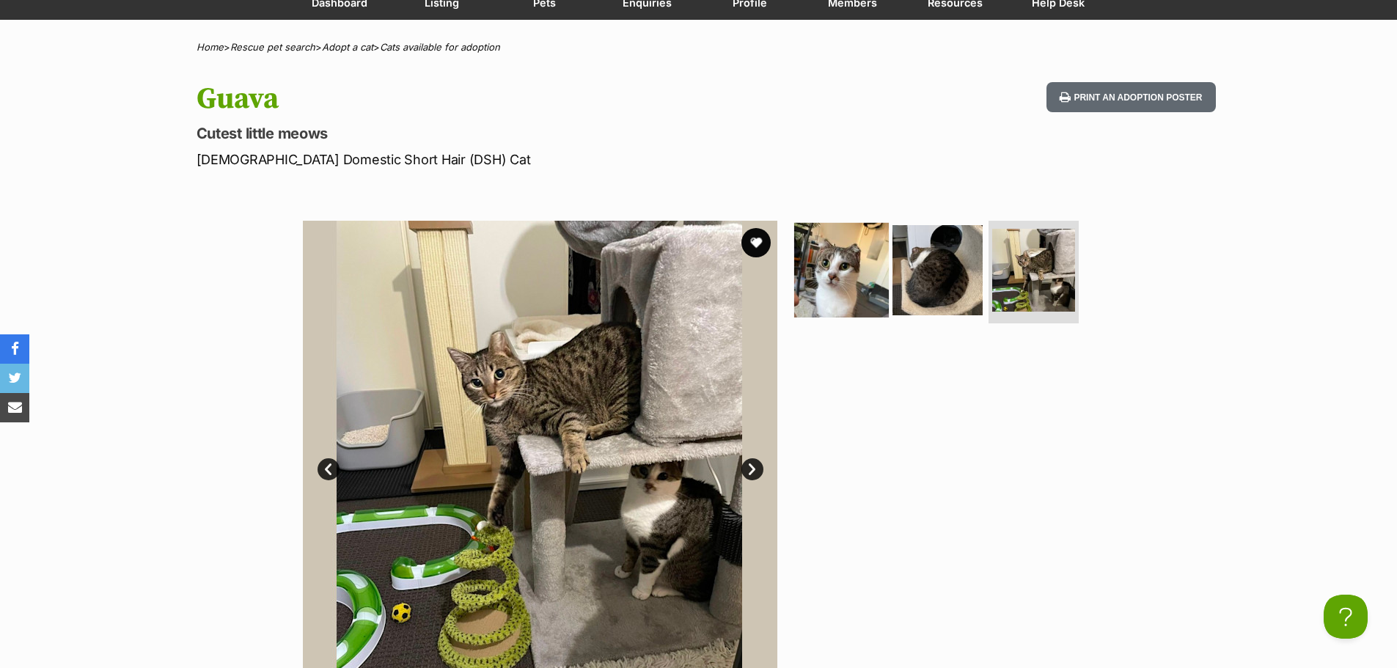
click at [867, 271] on img at bounding box center [841, 270] width 95 height 95
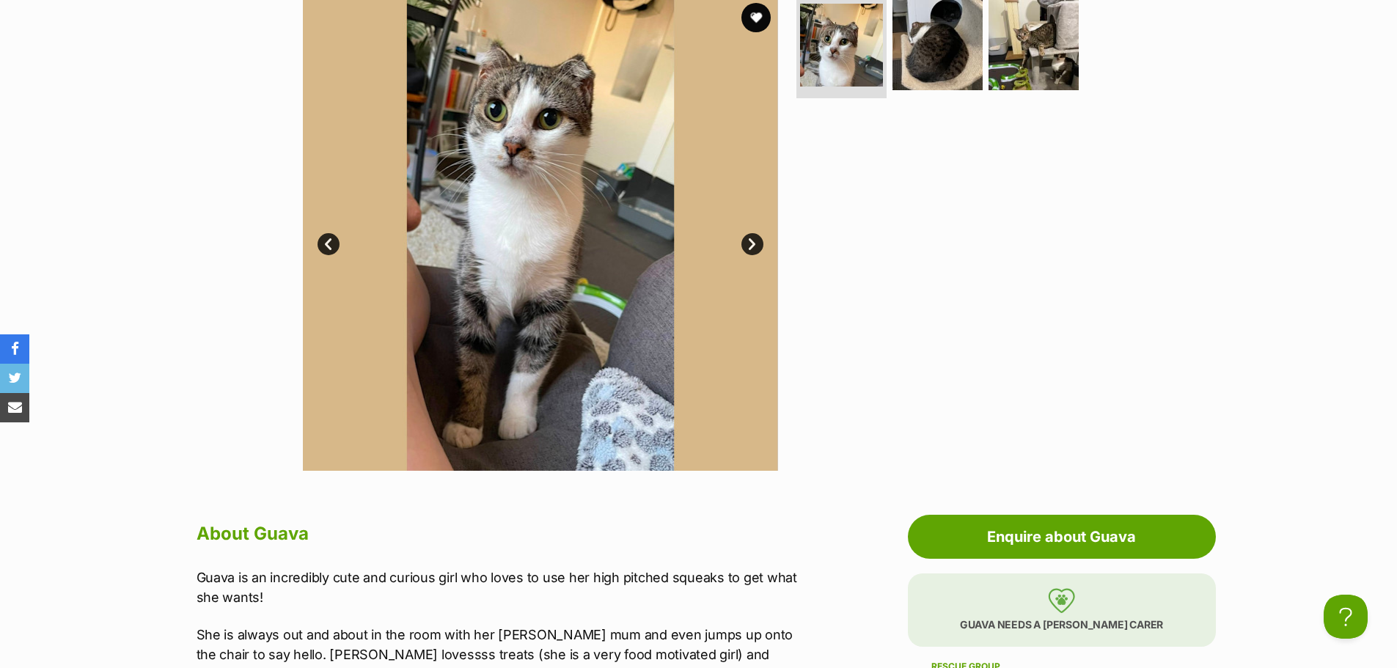
scroll to position [367, 0]
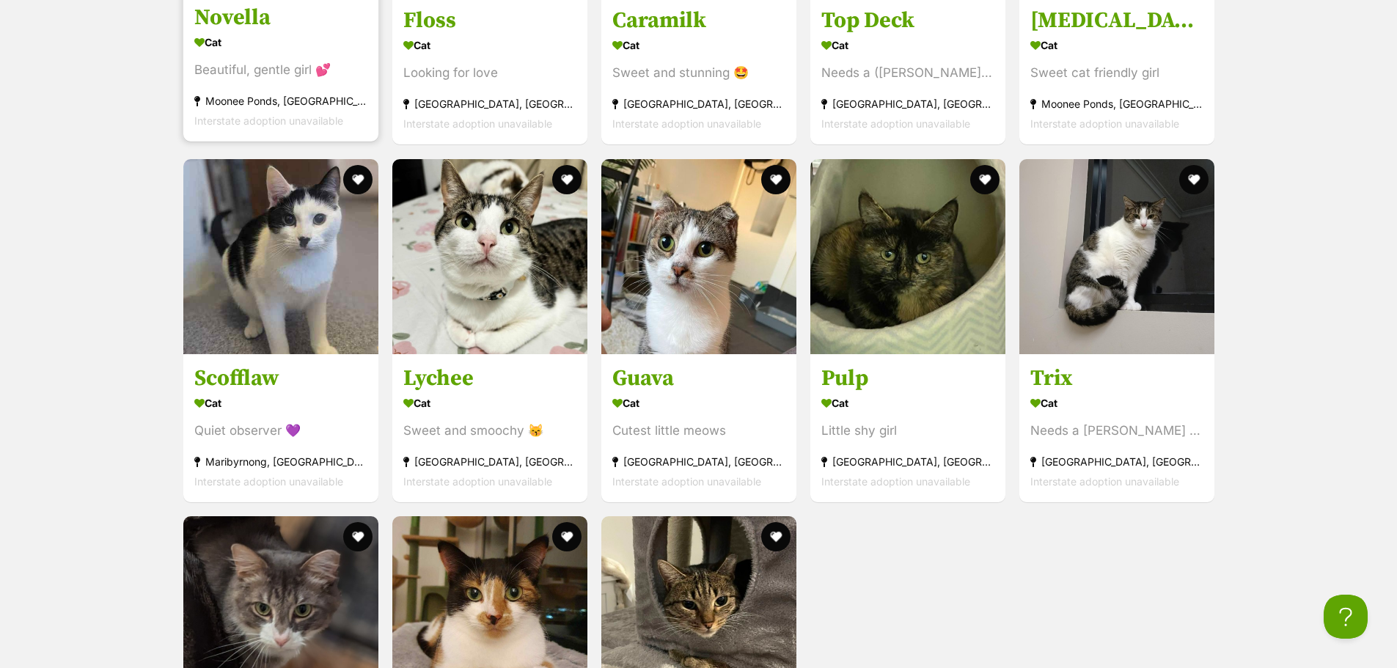
scroll to position [2125, 0]
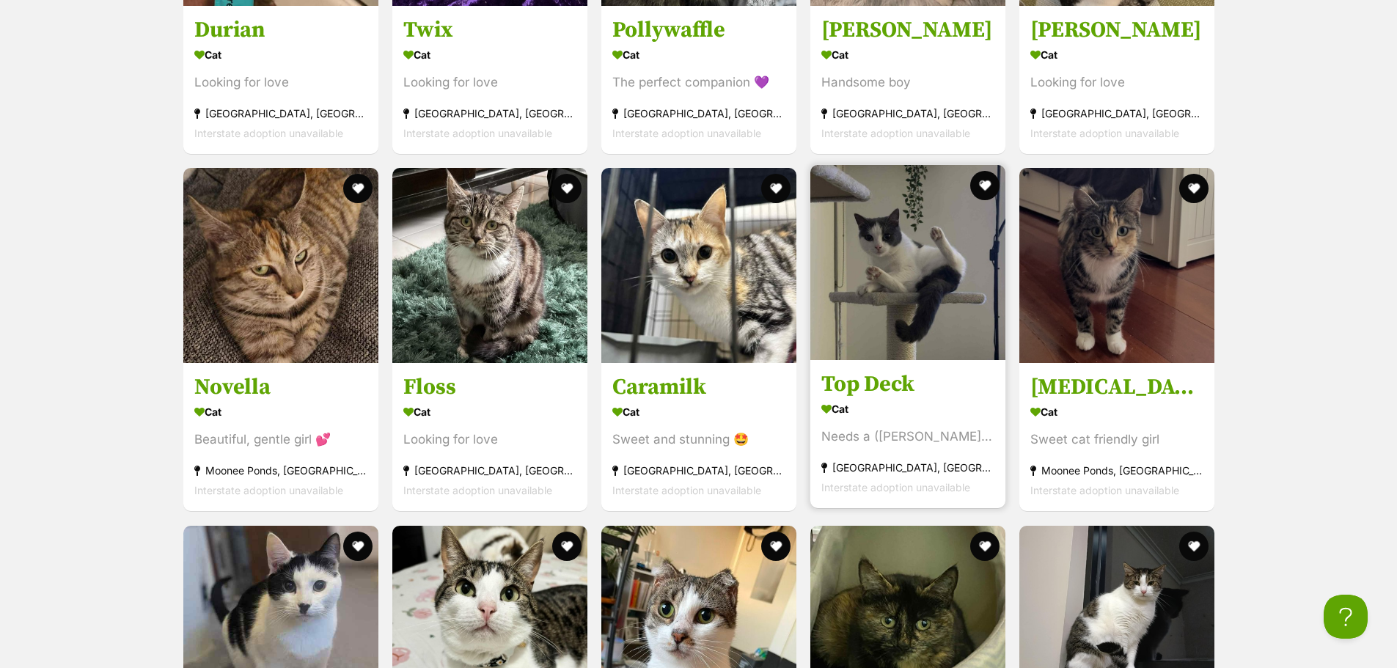
click at [885, 254] on img at bounding box center [907, 262] width 195 height 195
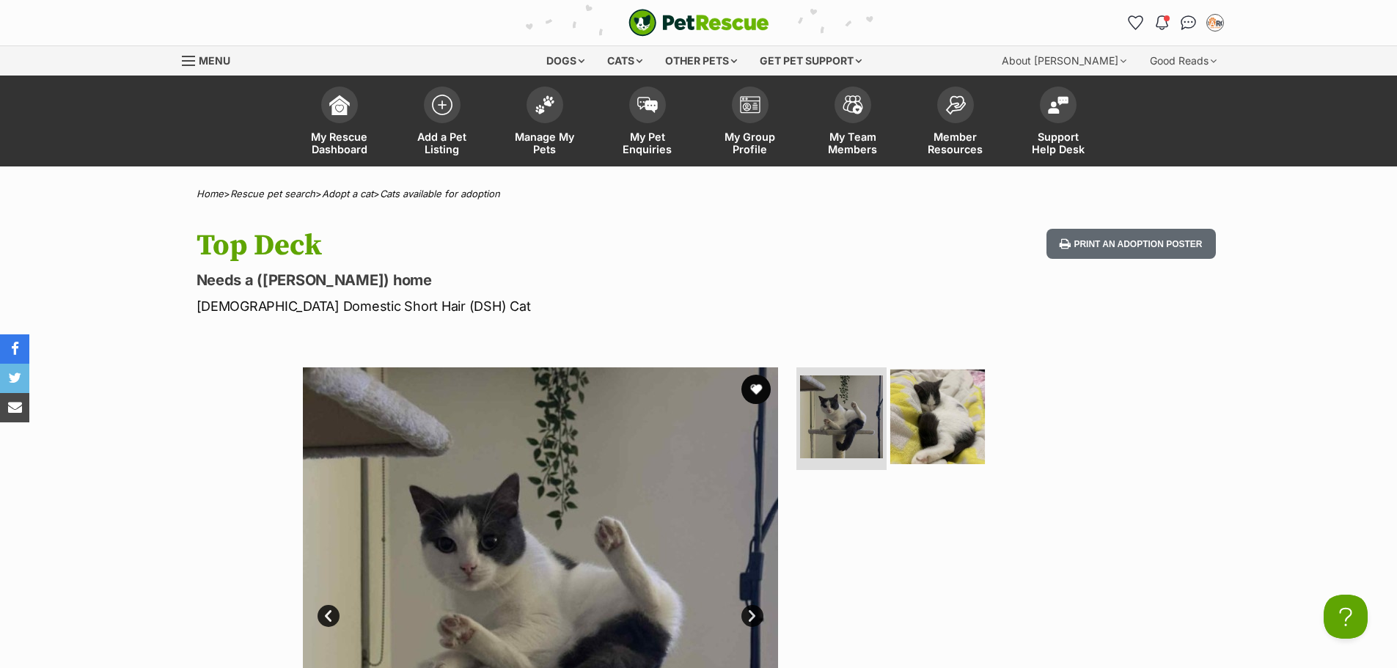
click at [937, 410] on img at bounding box center [937, 417] width 95 height 95
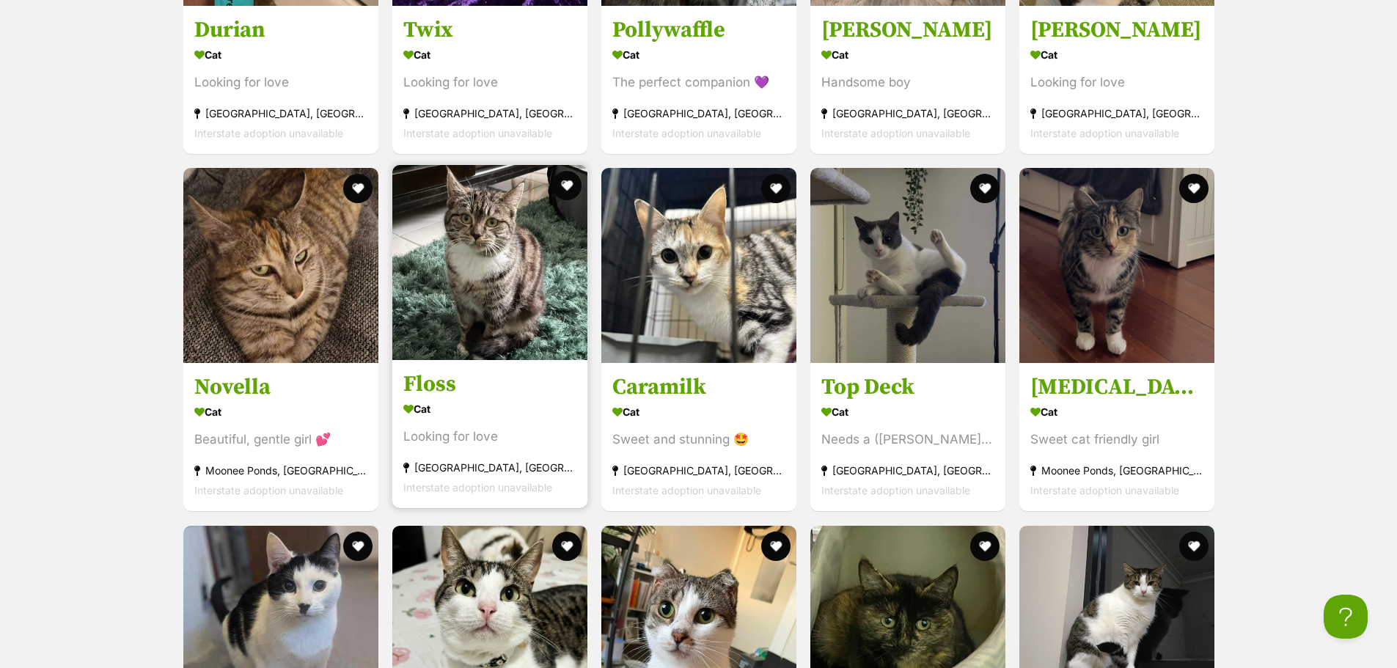
click at [493, 255] on img at bounding box center [489, 262] width 195 height 195
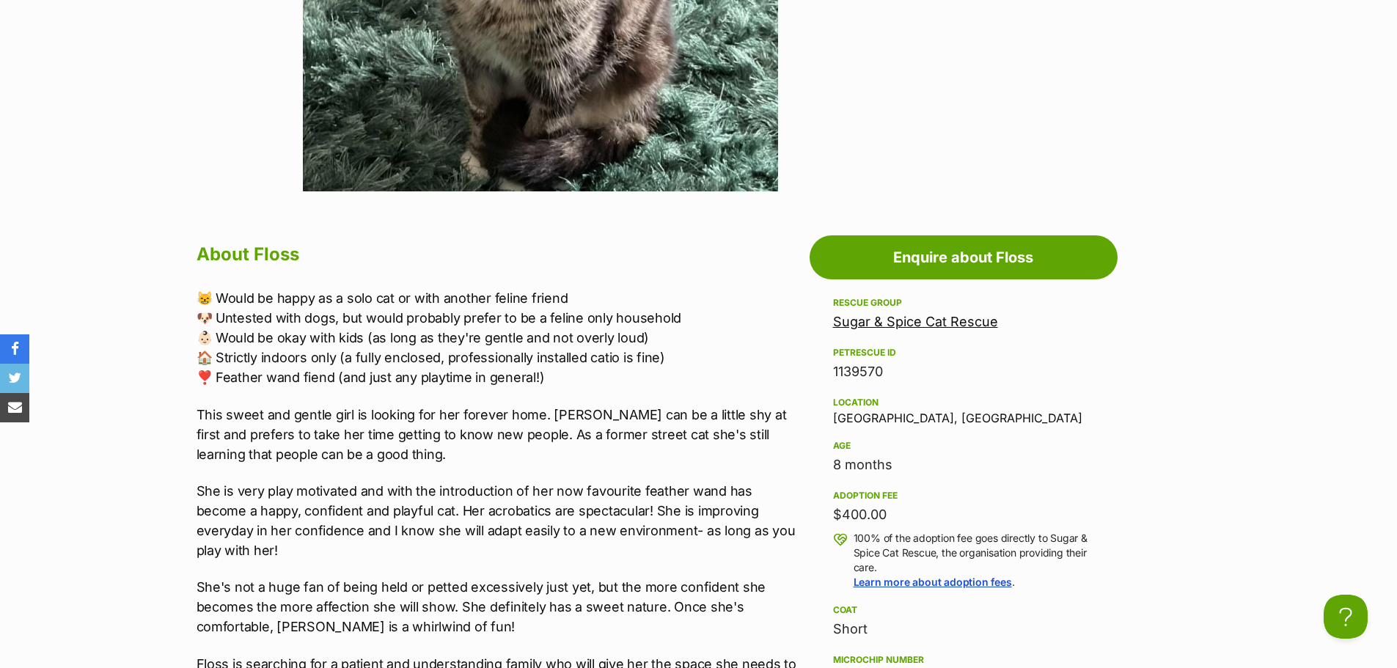
scroll to position [660, 0]
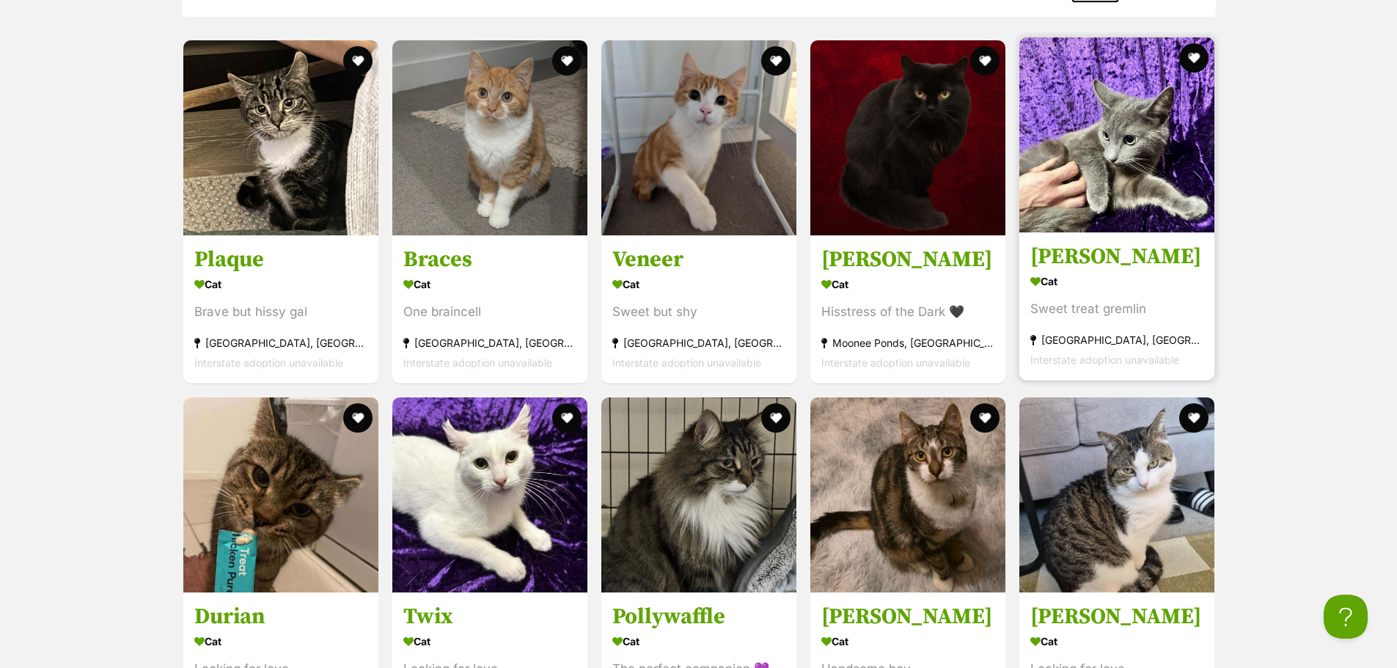
scroll to position [1611, 0]
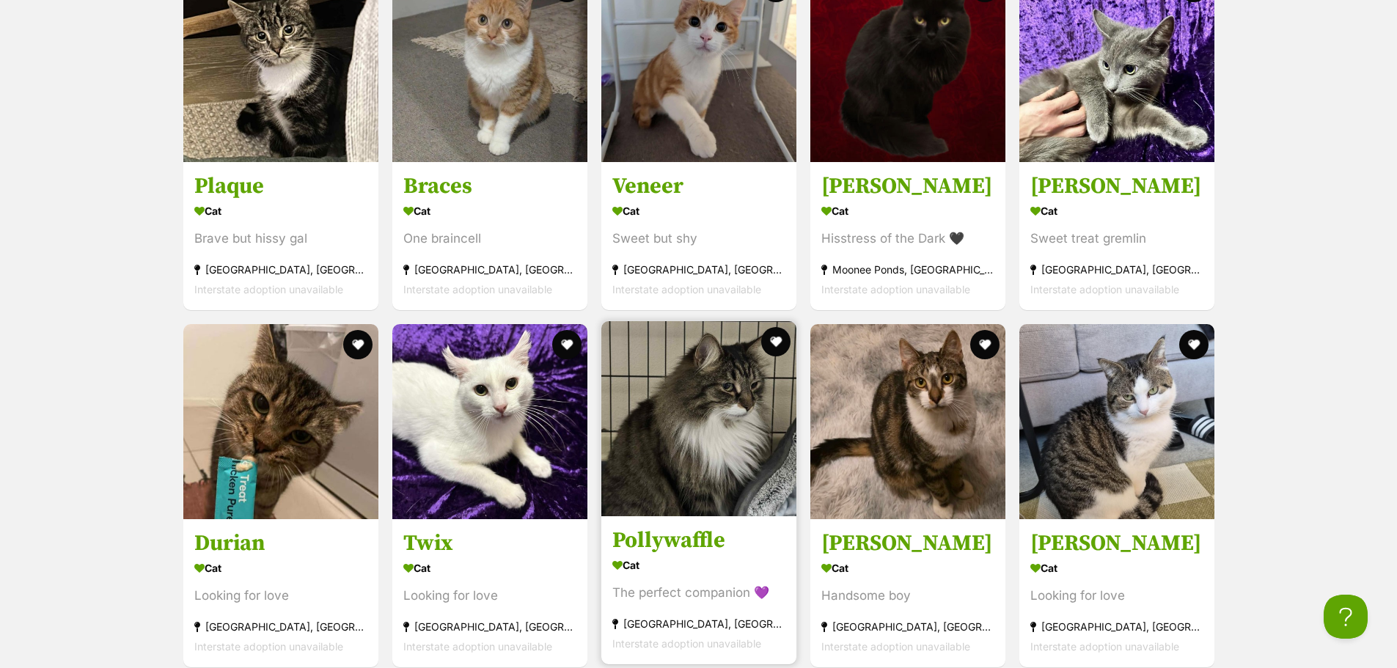
click at [728, 389] on img at bounding box center [698, 418] width 195 height 195
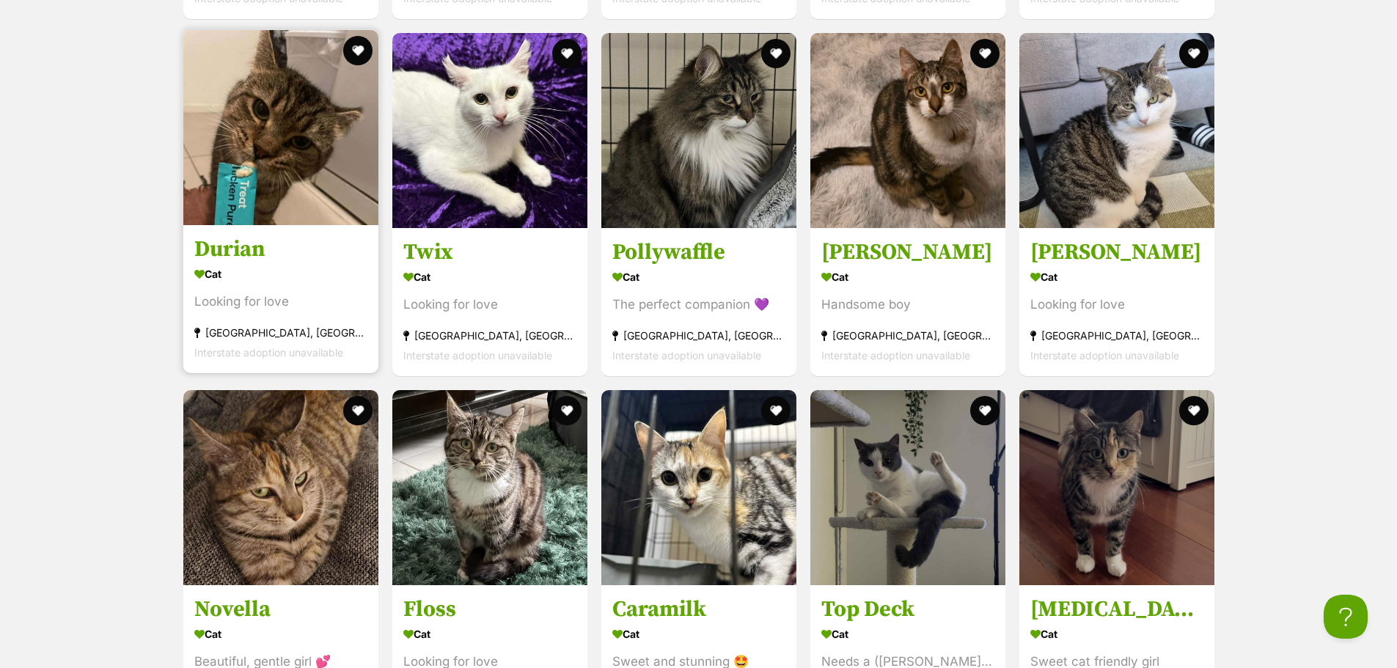
scroll to position [1978, 0]
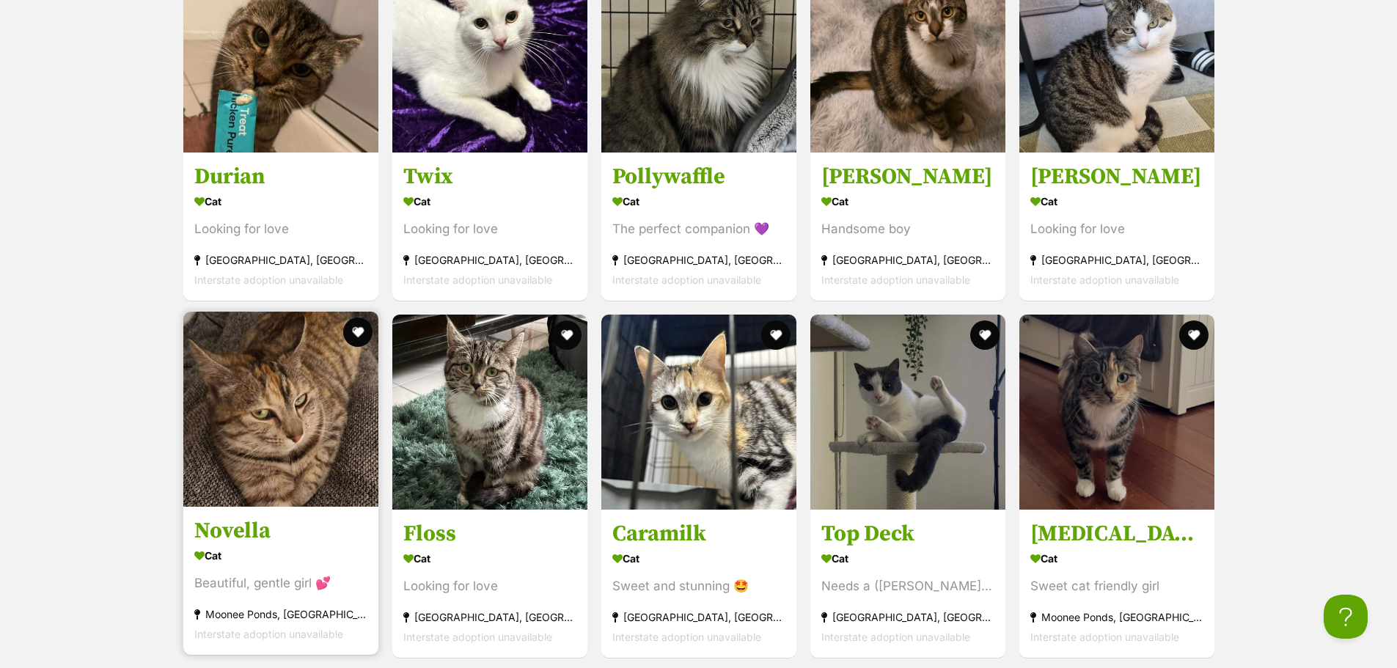
click at [279, 389] on img at bounding box center [280, 409] width 195 height 195
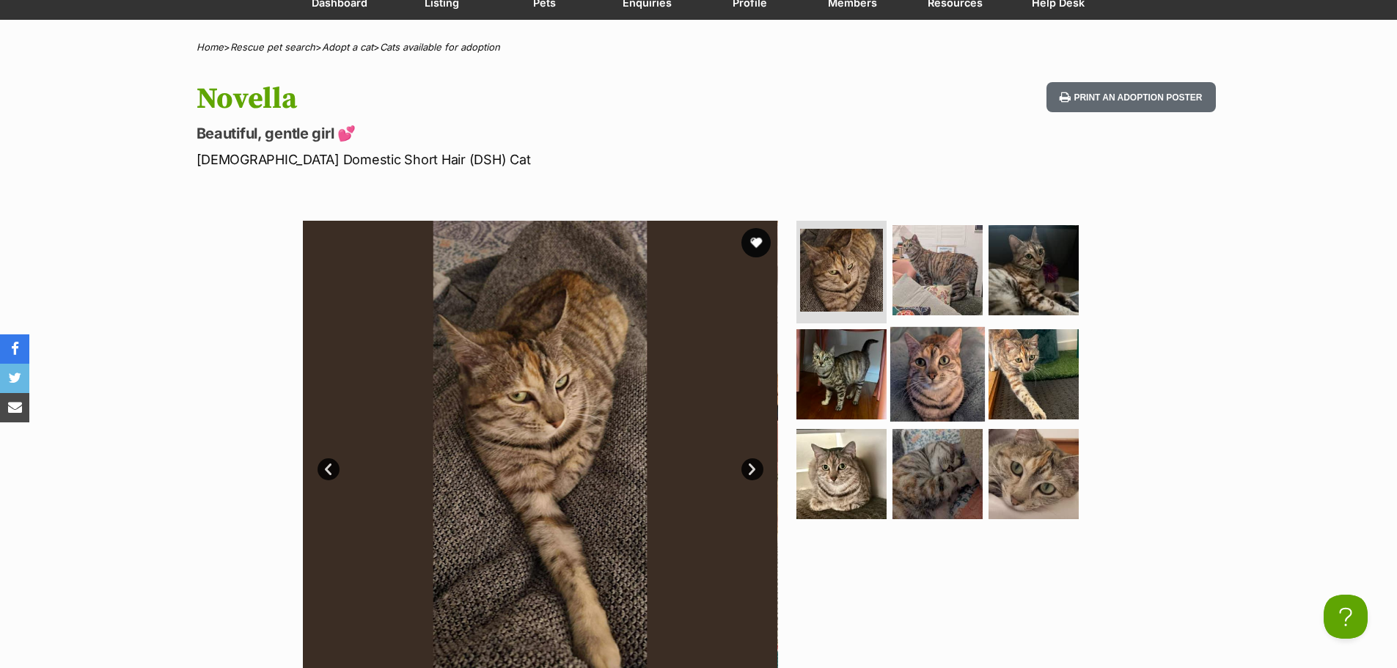
click at [964, 365] on img at bounding box center [937, 374] width 95 height 95
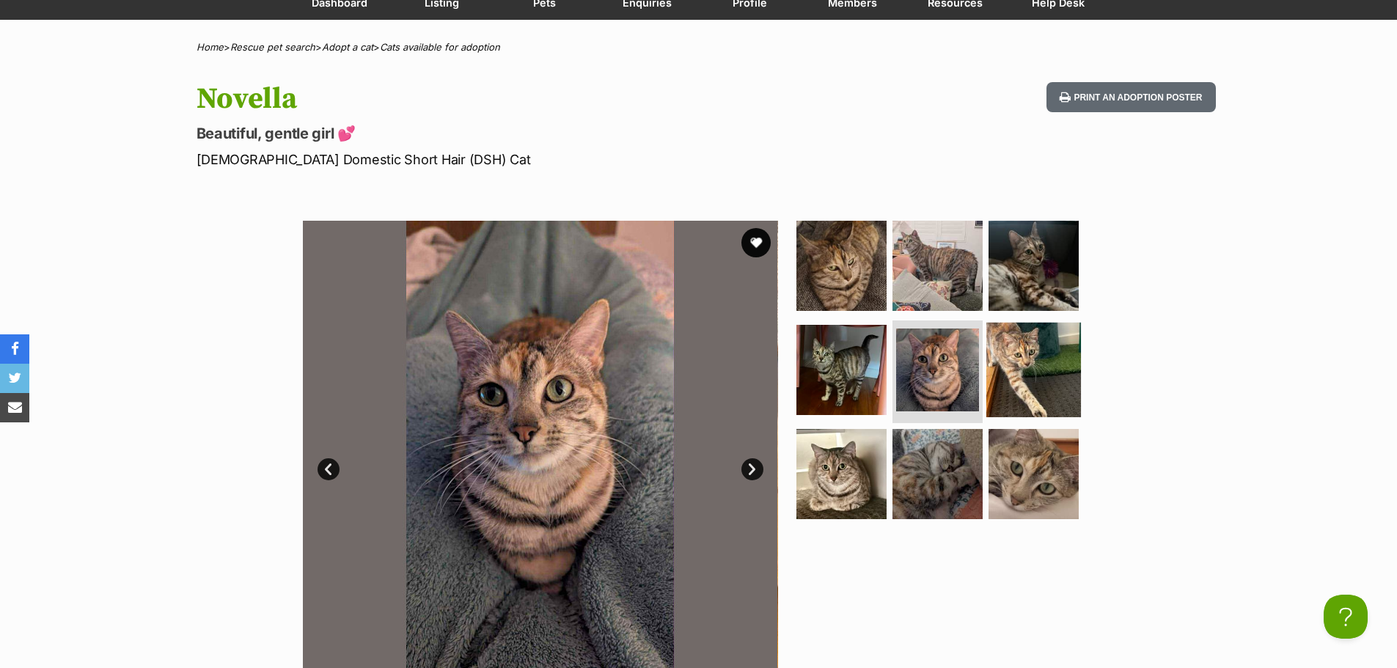
click at [1012, 358] on img at bounding box center [1033, 370] width 95 height 95
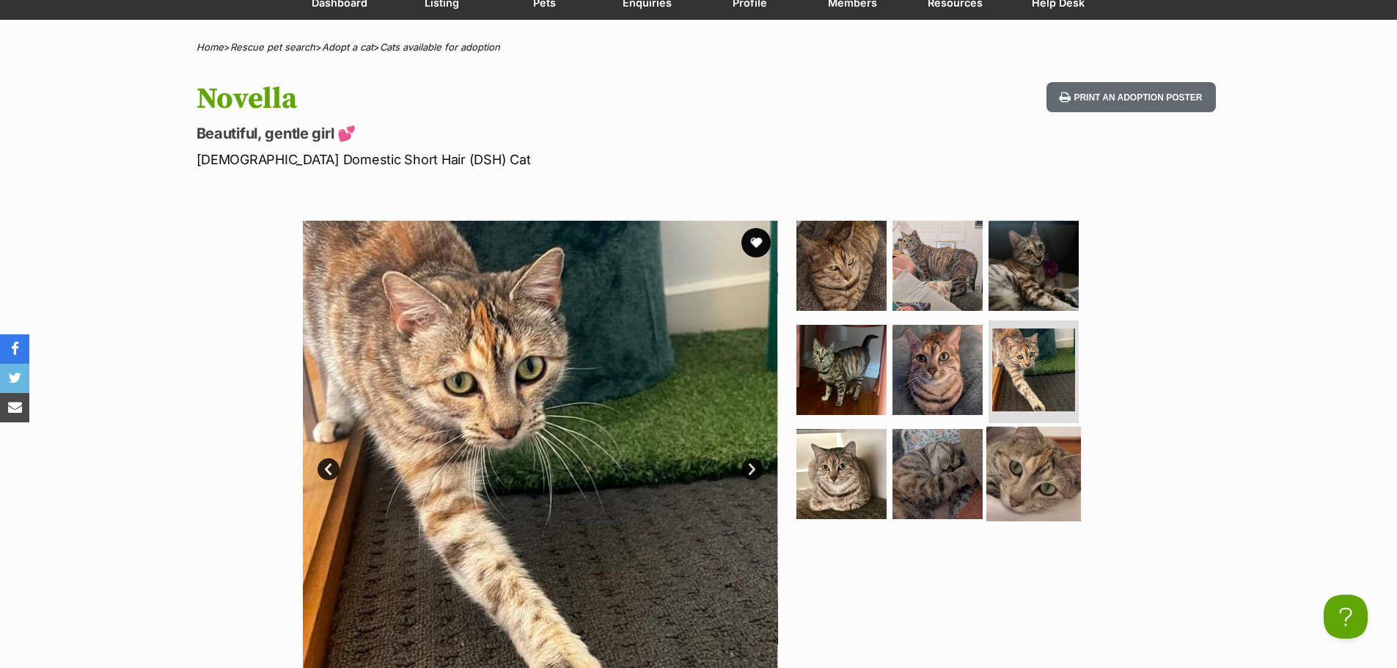
click at [1001, 447] on img at bounding box center [1033, 474] width 95 height 95
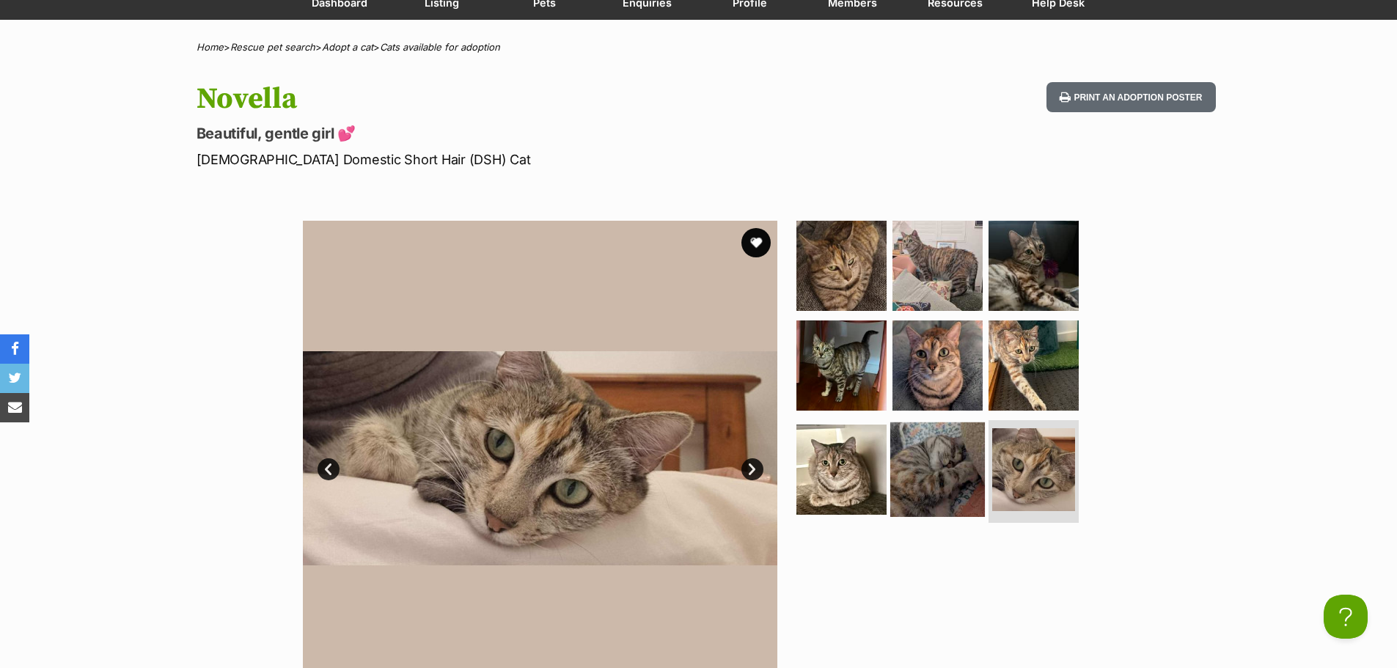
click at [940, 455] on img at bounding box center [937, 469] width 95 height 95
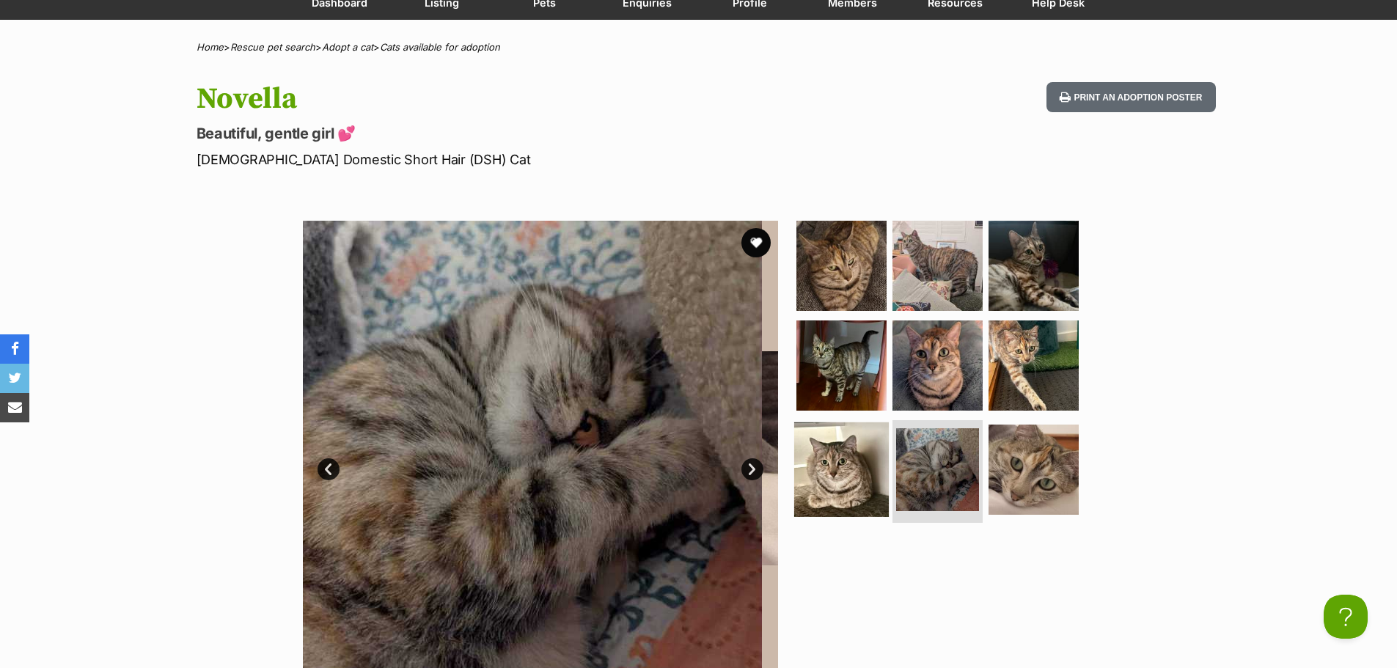
click at [858, 469] on img at bounding box center [841, 469] width 95 height 95
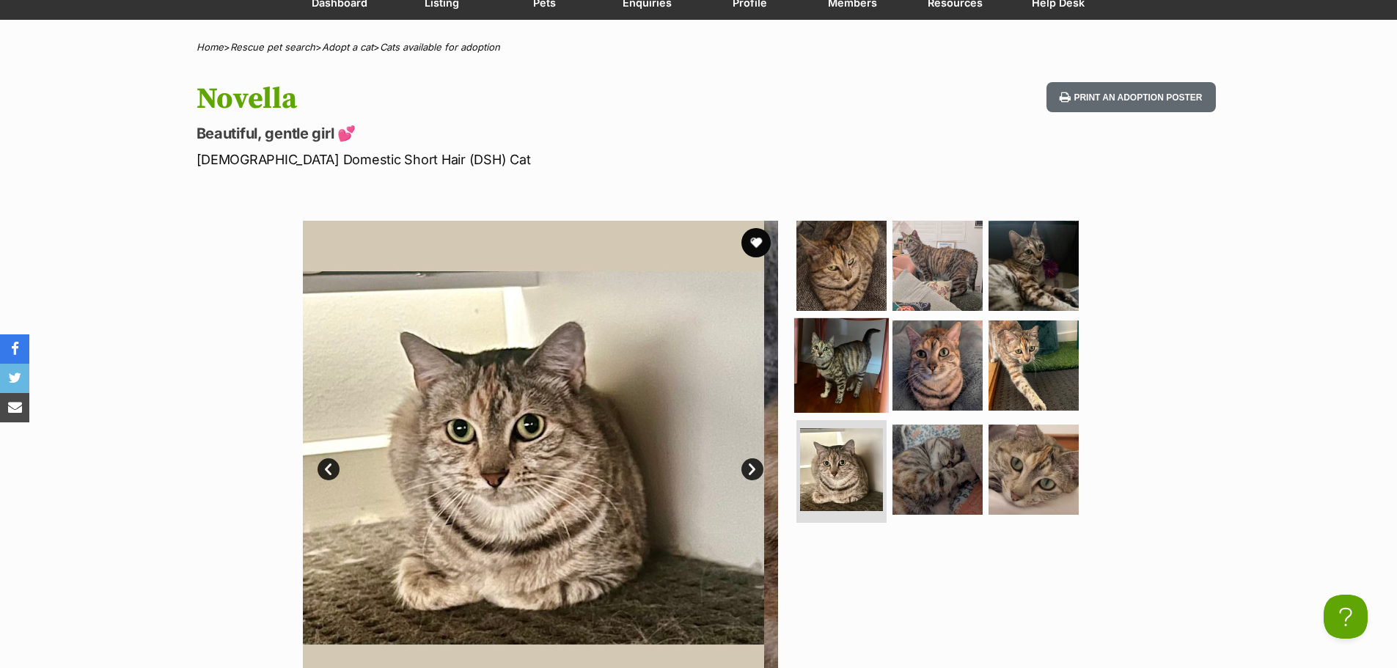
click at [820, 353] on img at bounding box center [841, 365] width 95 height 95
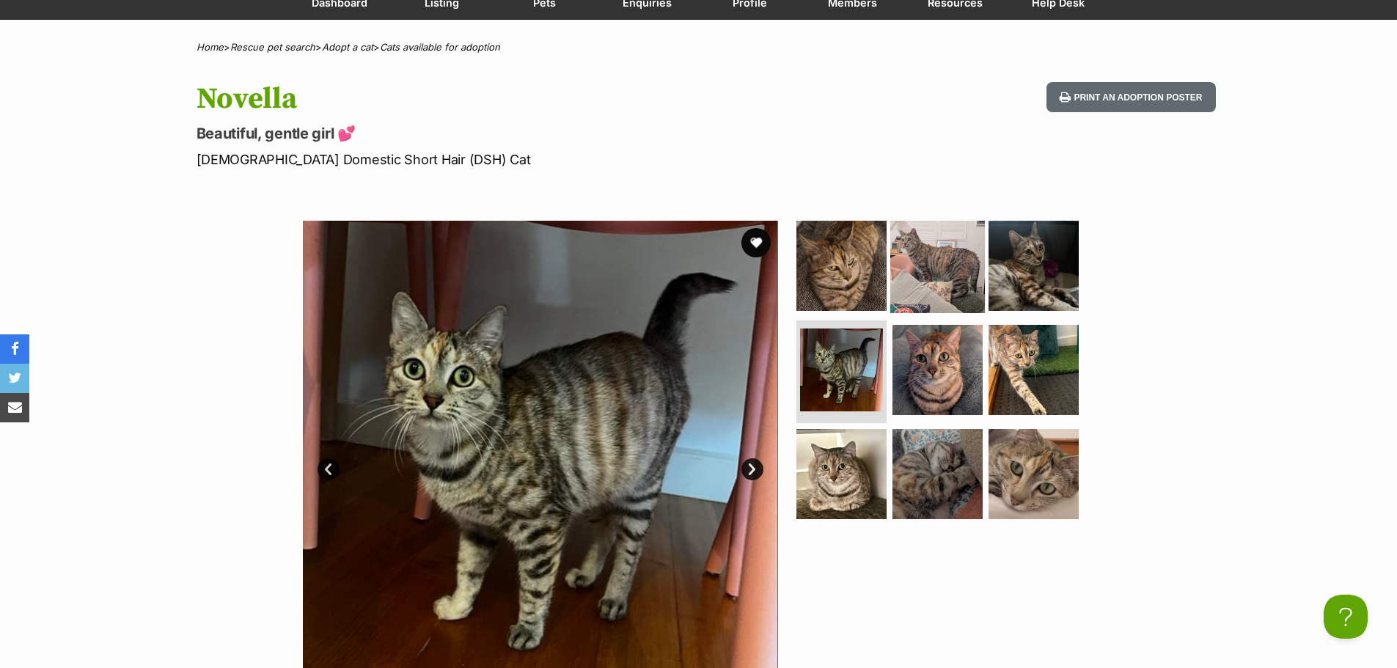
click at [931, 260] on img at bounding box center [937, 266] width 95 height 95
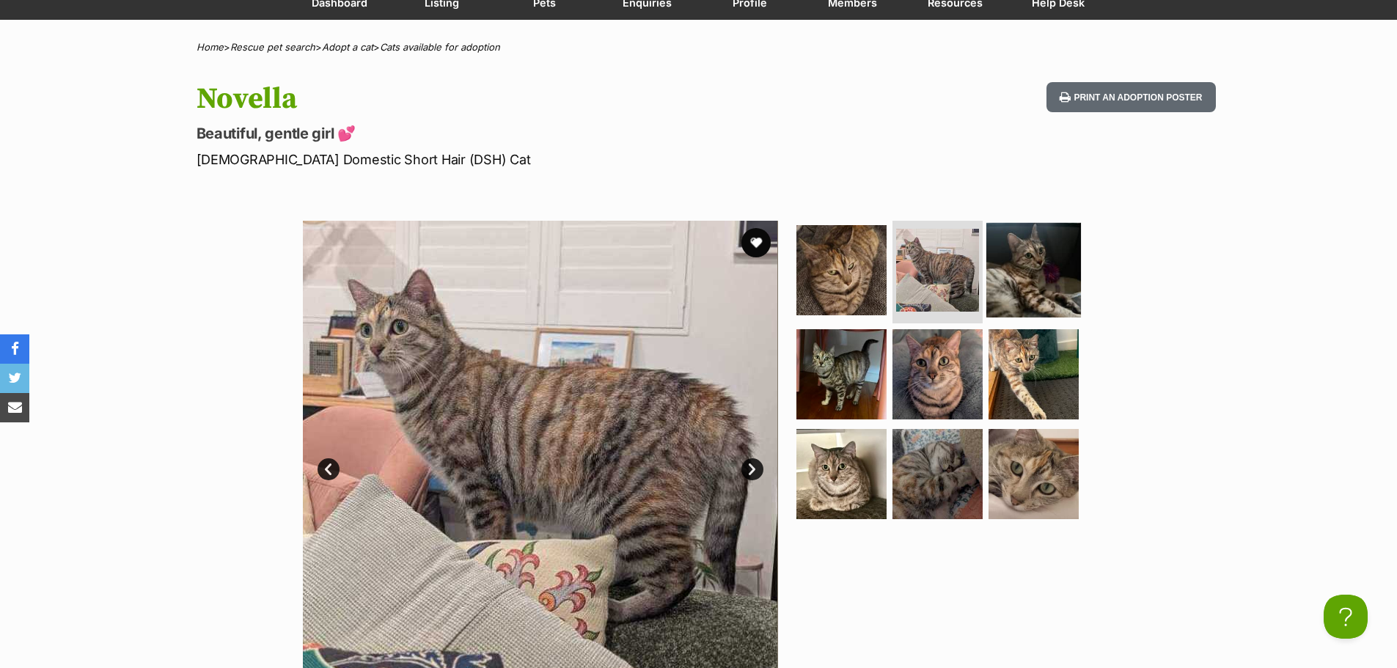
click at [1021, 271] on img at bounding box center [1033, 270] width 95 height 95
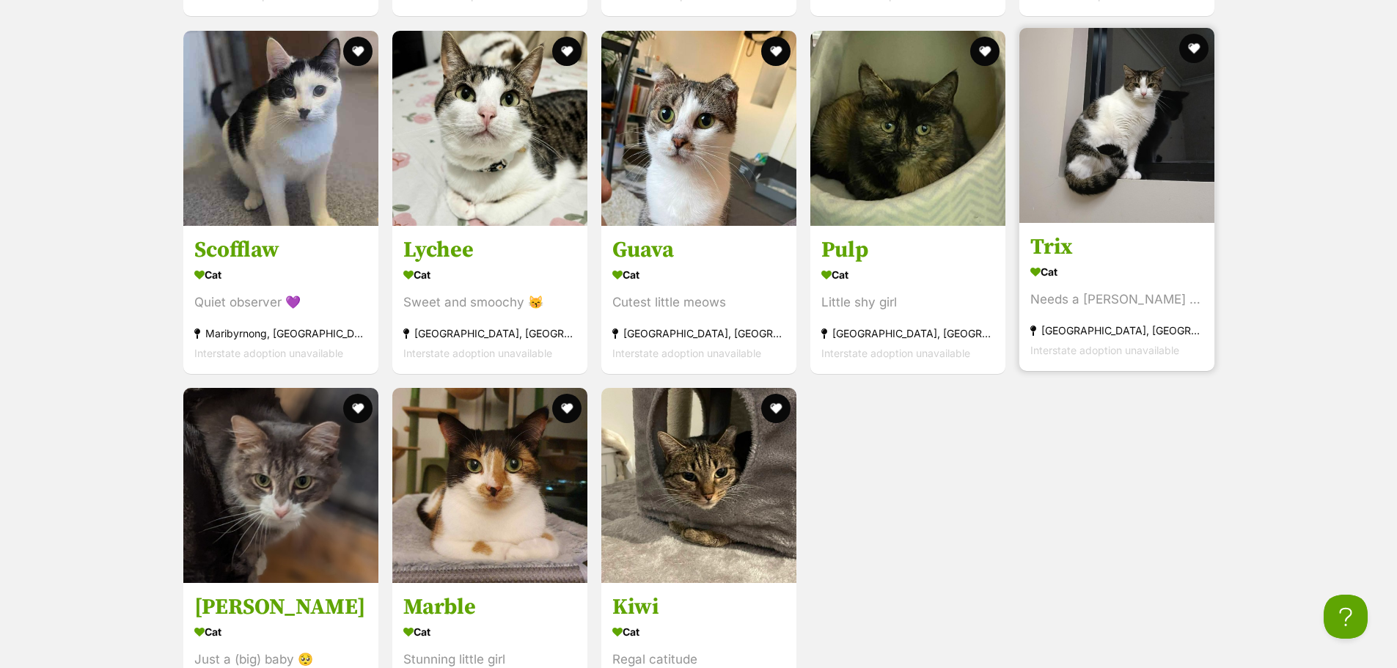
scroll to position [2858, 0]
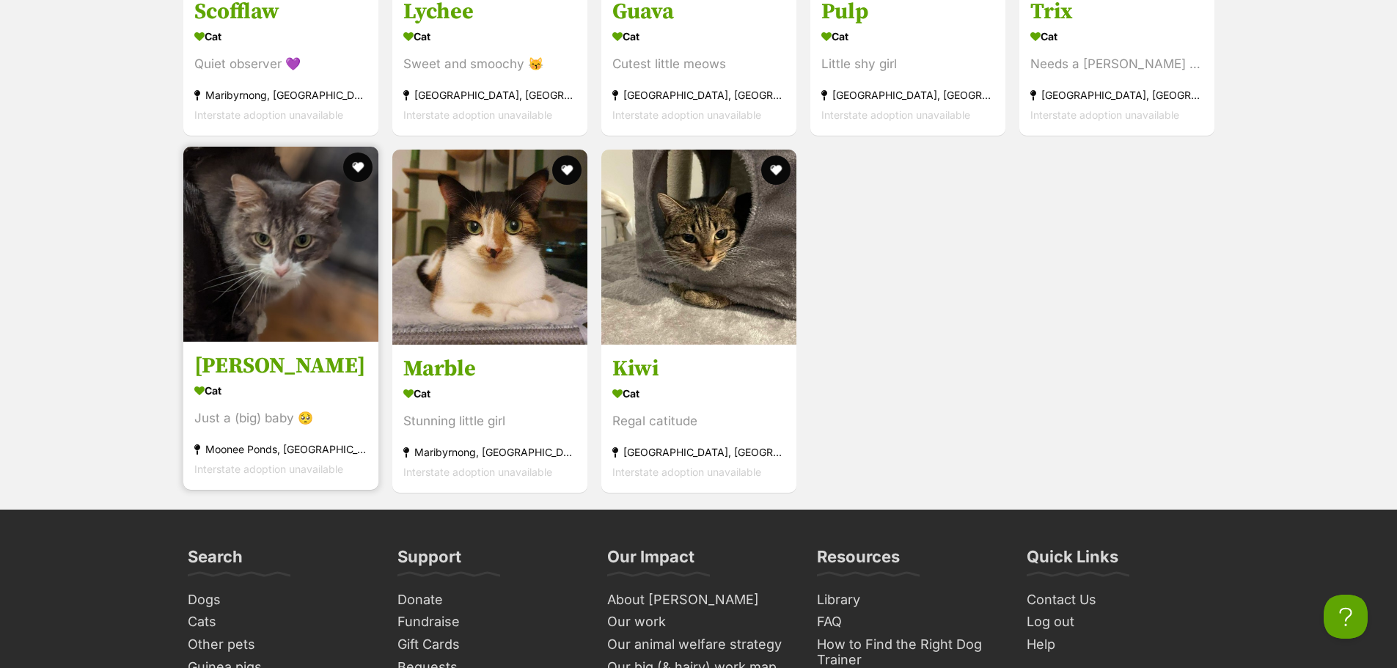
click at [325, 270] on img at bounding box center [280, 244] width 195 height 195
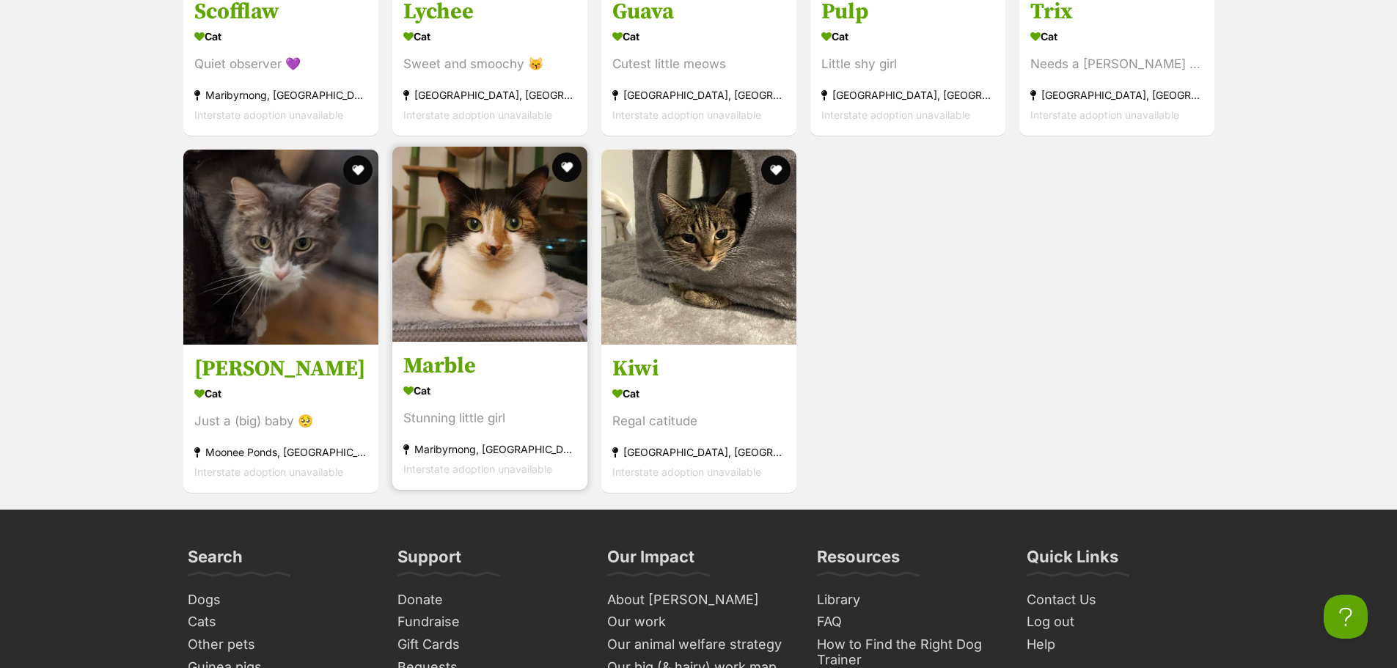
click at [516, 238] on img at bounding box center [489, 244] width 195 height 195
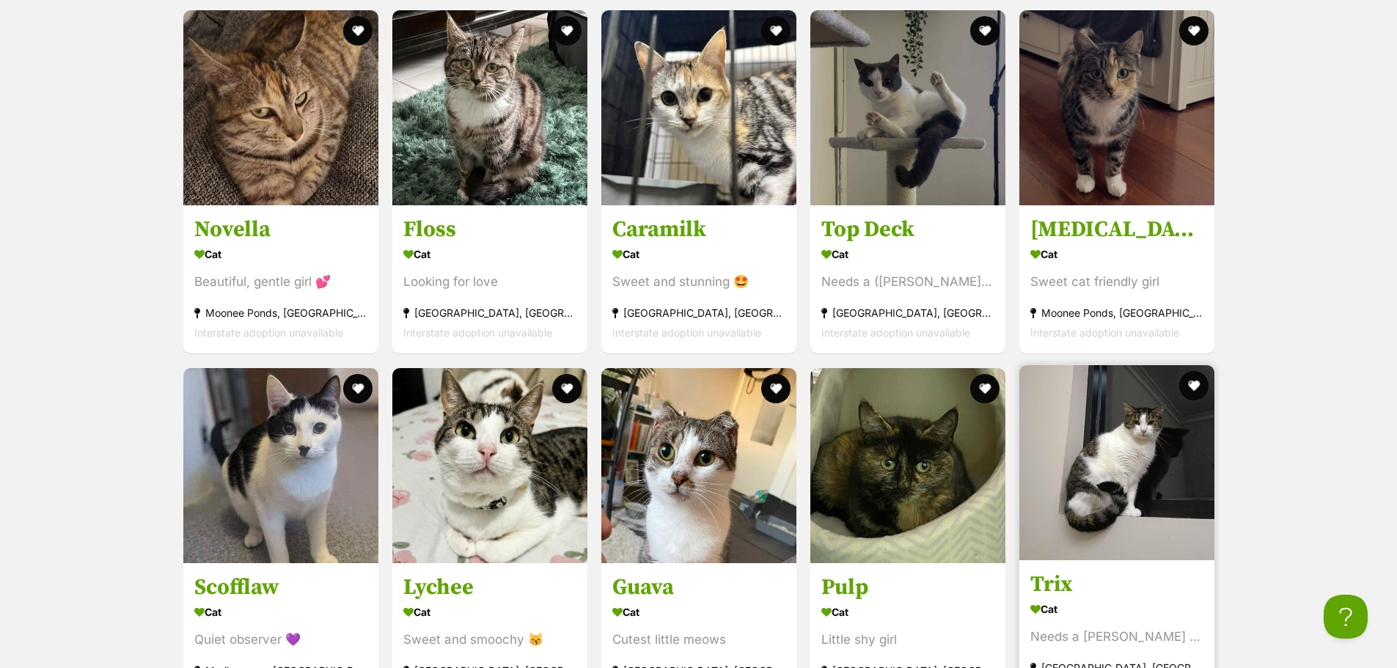
scroll to position [2125, 0]
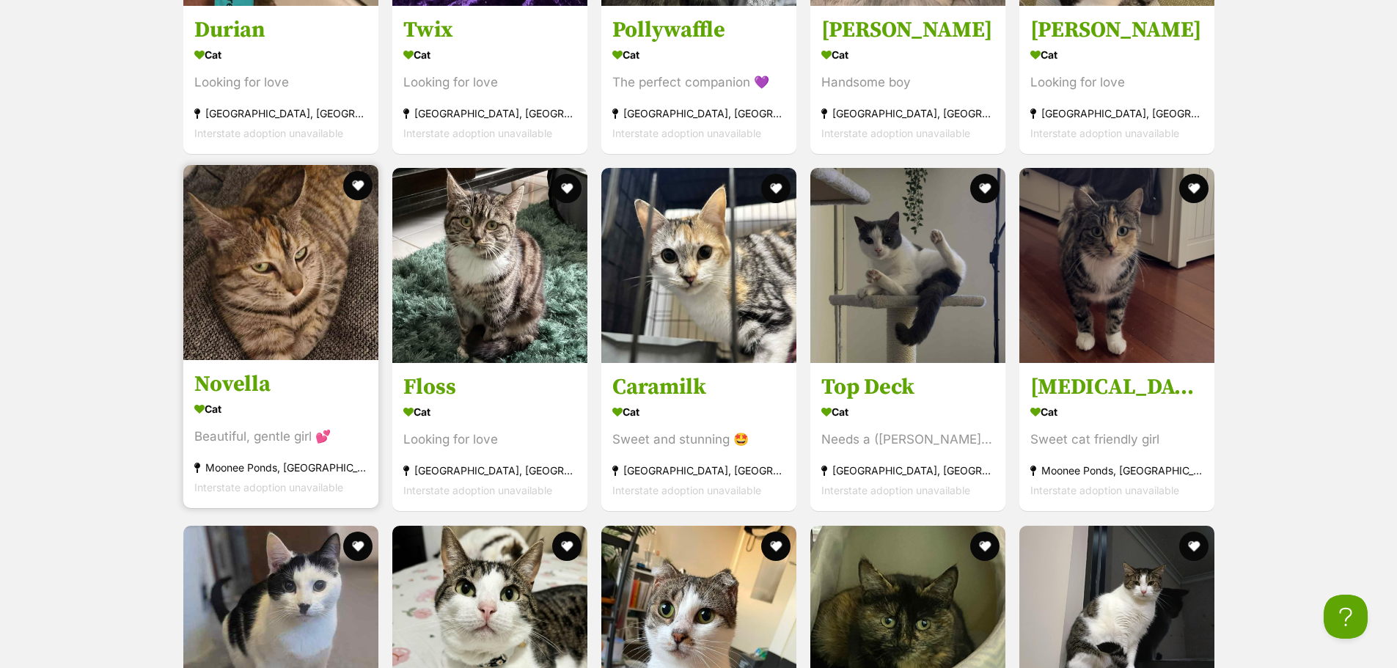
click at [303, 298] on img at bounding box center [280, 262] width 195 height 195
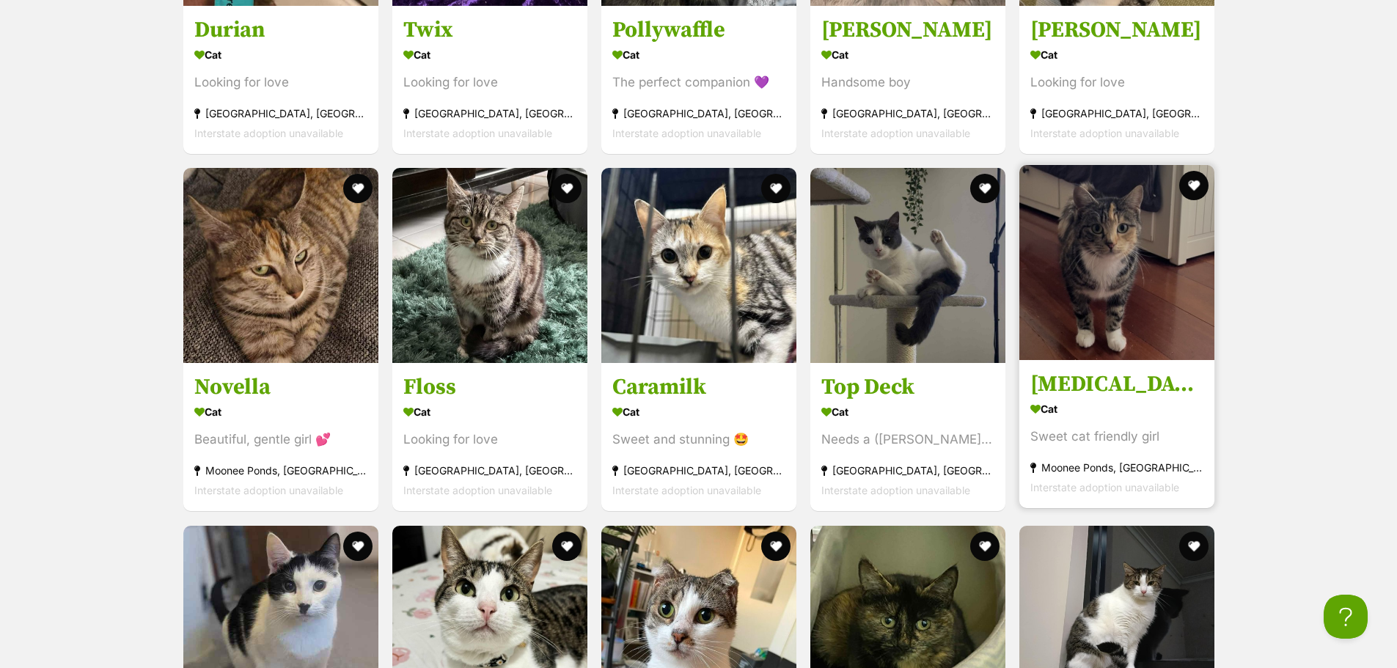
click at [1135, 277] on img at bounding box center [1117, 262] width 195 height 195
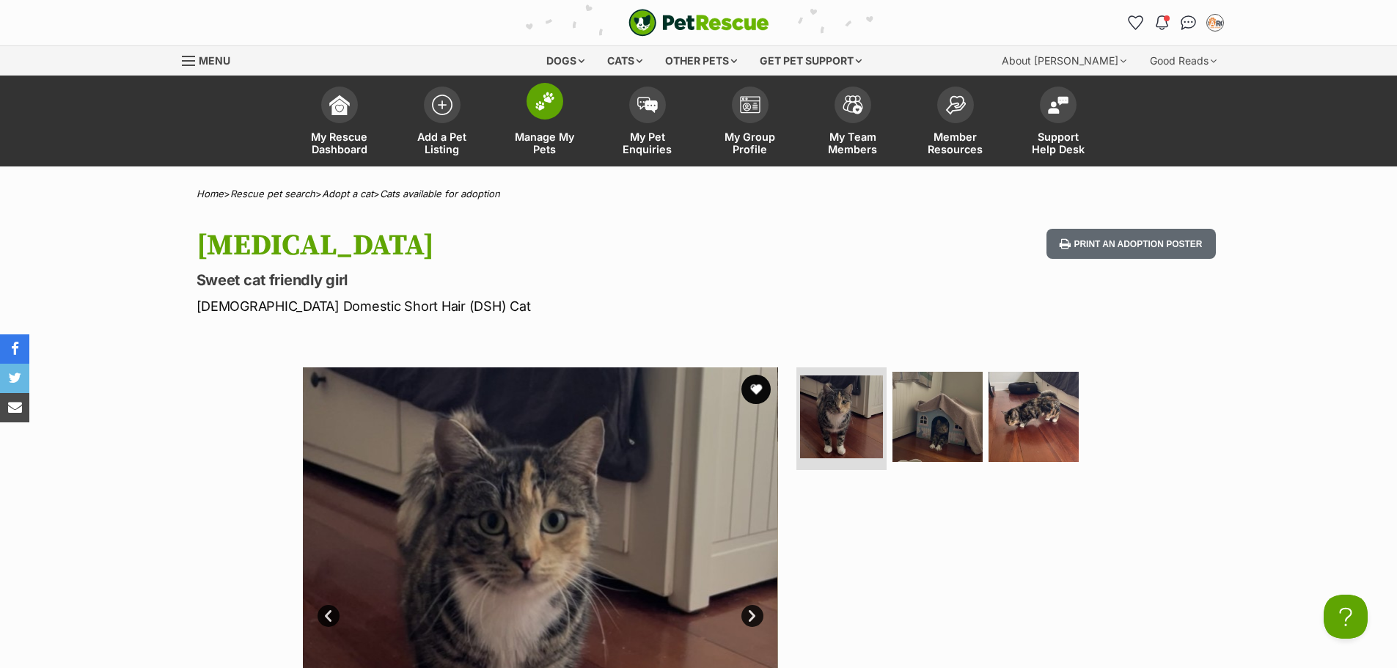
click at [551, 106] on img at bounding box center [545, 101] width 21 height 19
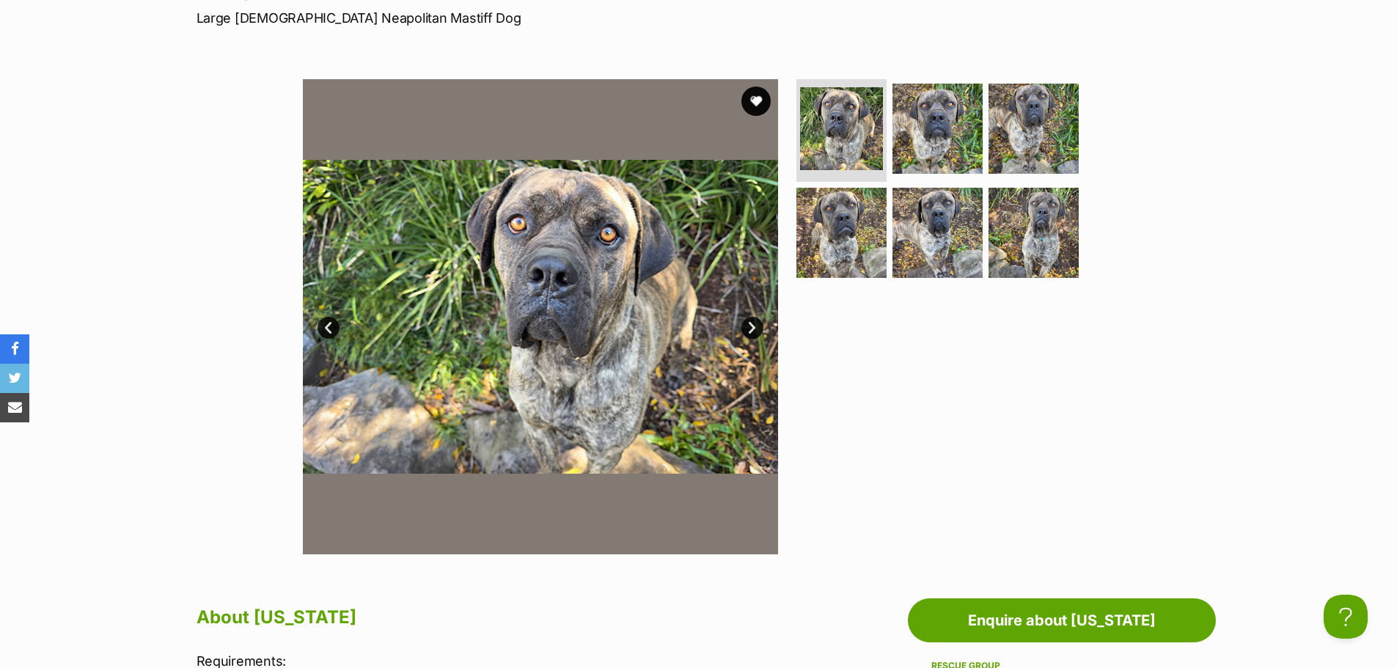
scroll to position [147, 0]
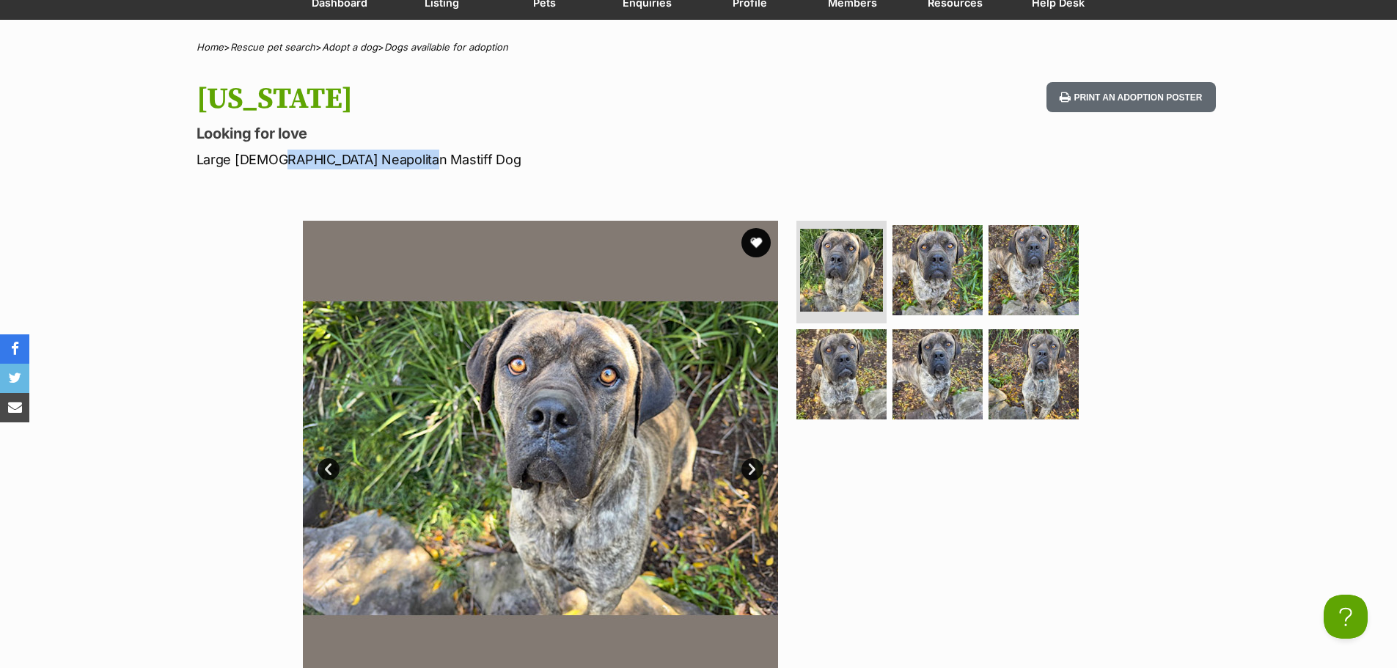
drag, startPoint x: 411, startPoint y: 164, endPoint x: 269, endPoint y: 166, distance: 142.3
click at [269, 166] on p "Large [DEMOGRAPHIC_DATA] Neapolitan Mastiff Dog" at bounding box center [507, 160] width 621 height 20
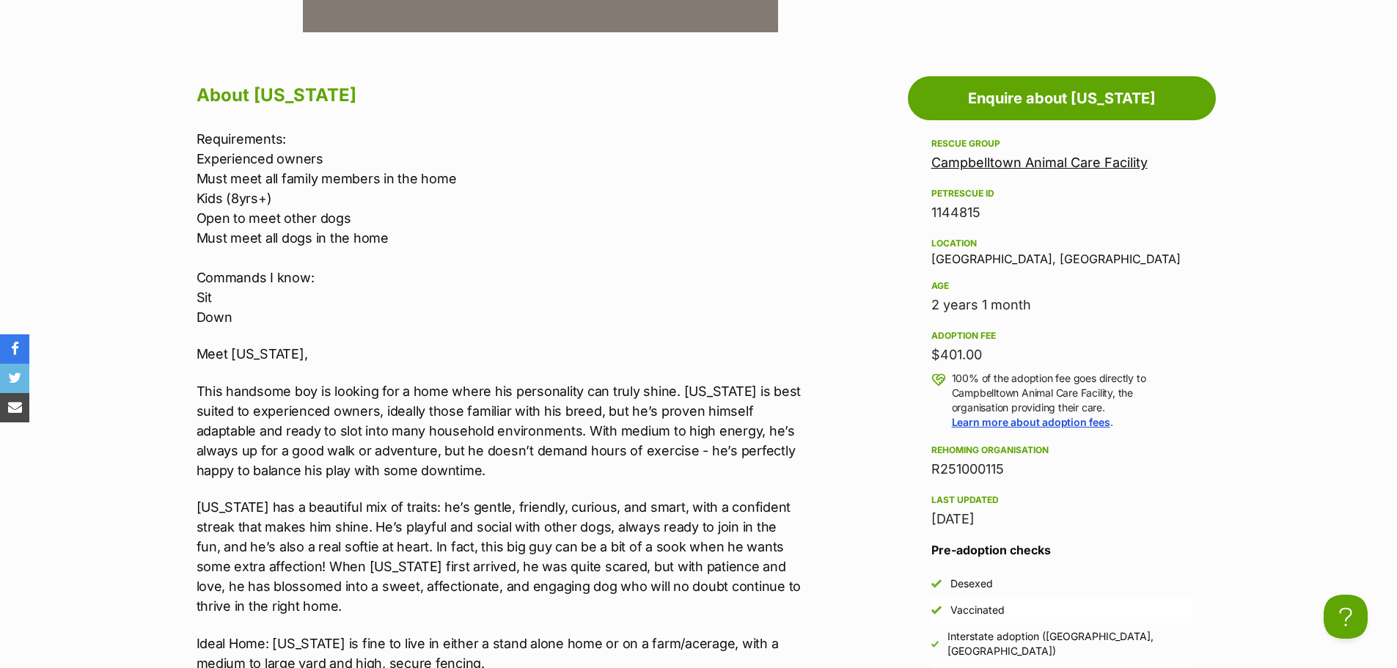
scroll to position [733, 0]
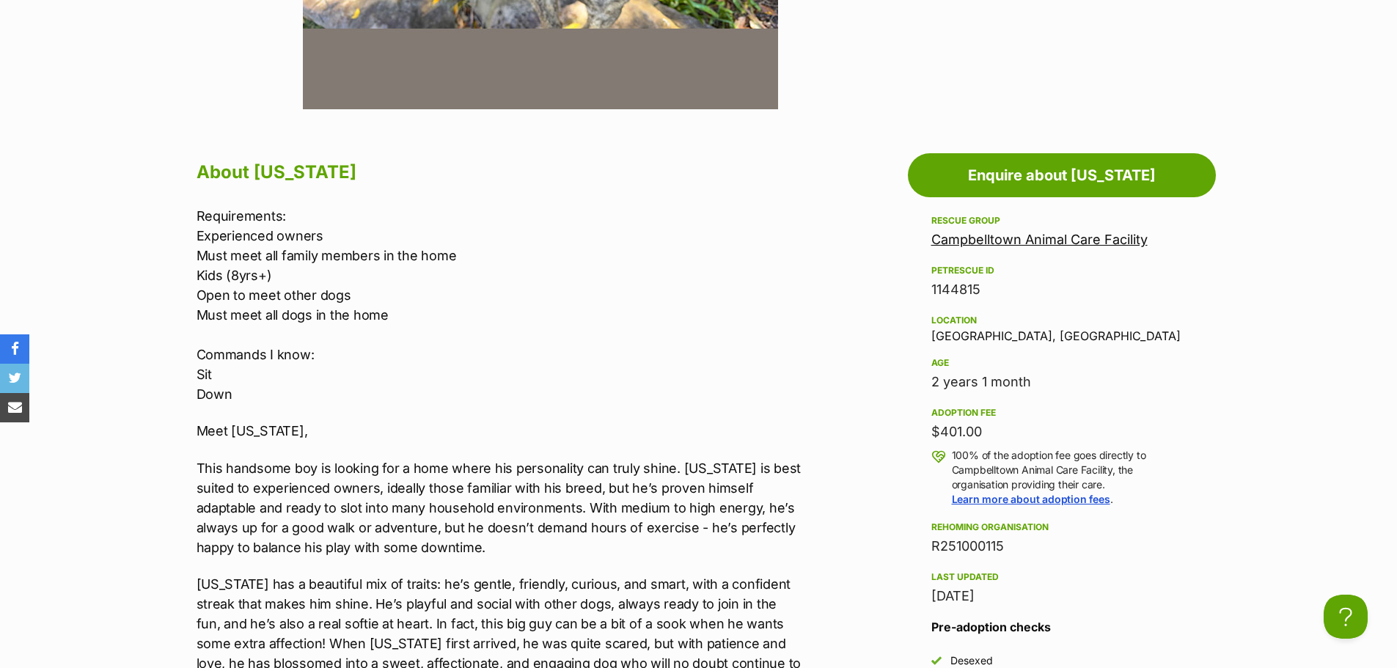
click at [1052, 243] on link "Campbelltown Animal Care Facility" at bounding box center [1039, 239] width 216 height 15
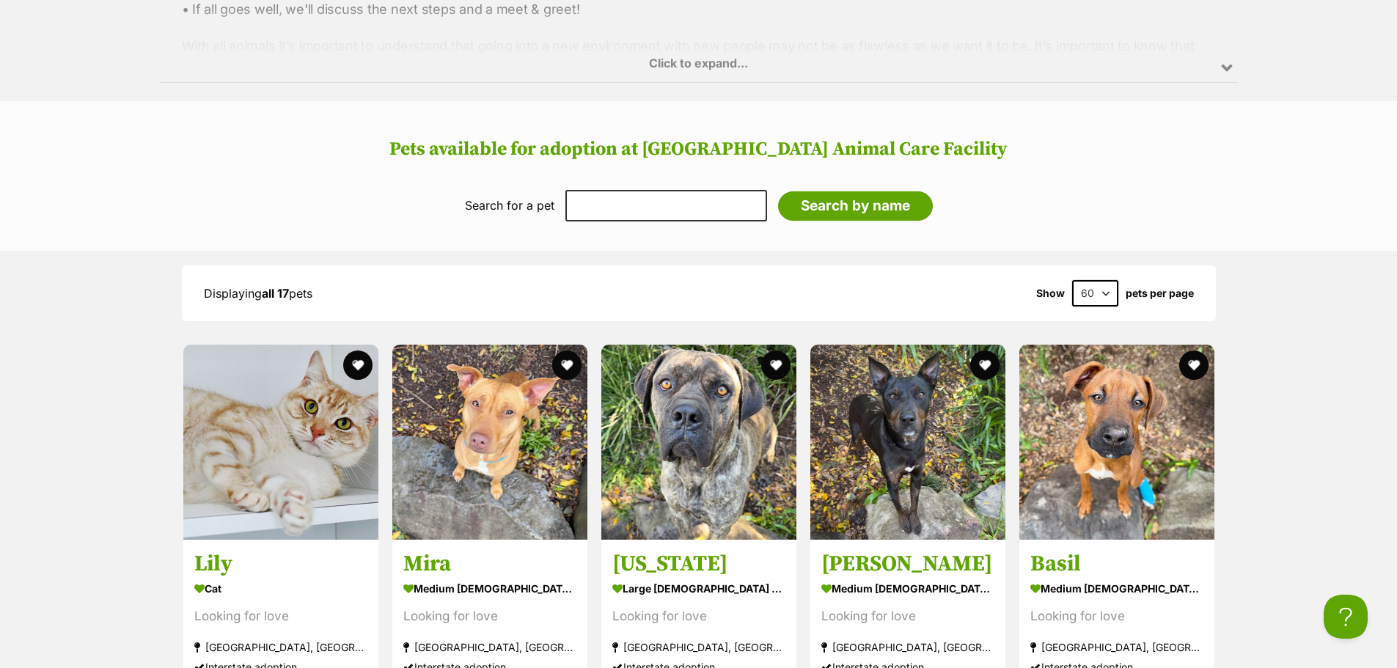
scroll to position [1394, 0]
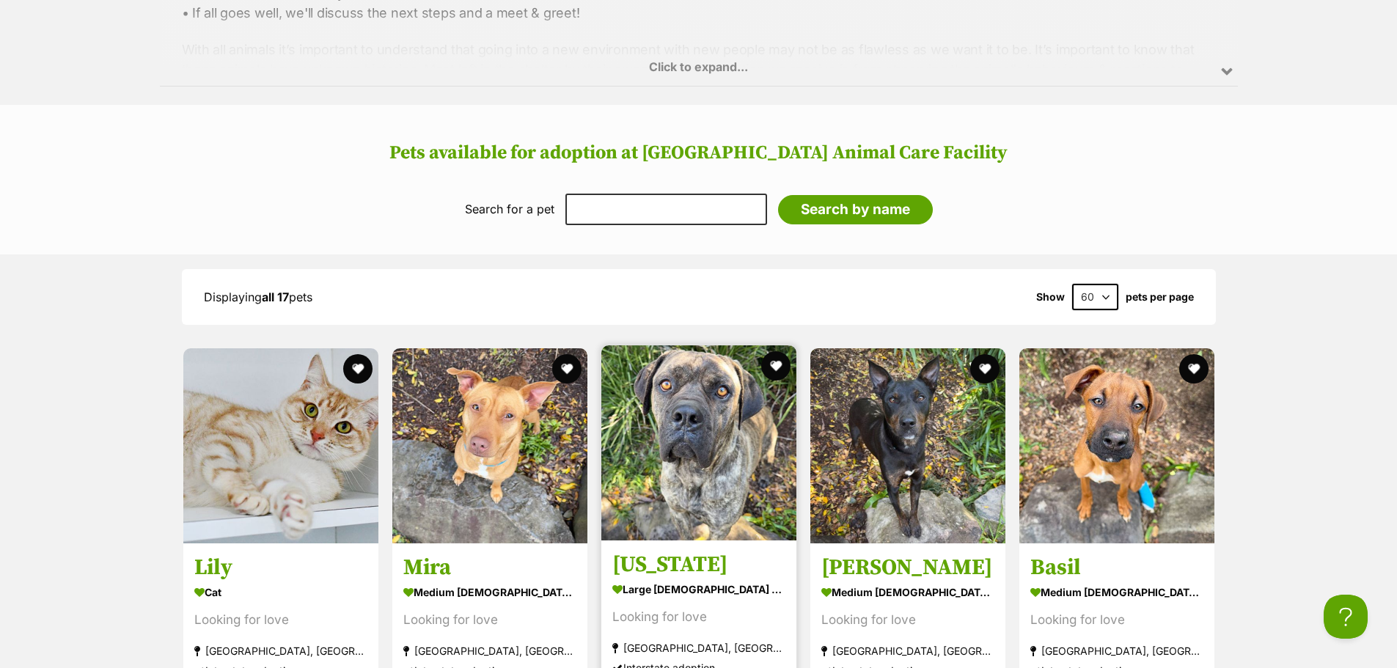
click at [705, 515] on img at bounding box center [698, 442] width 195 height 195
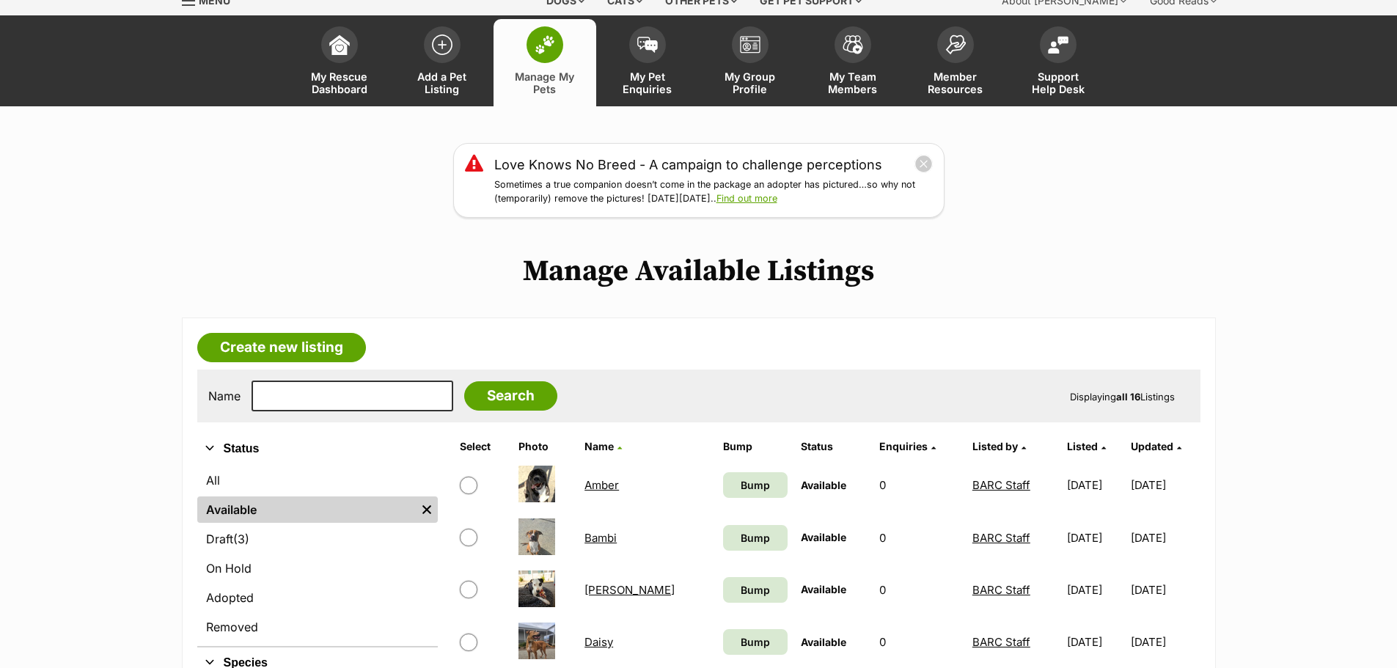
scroll to position [73, 0]
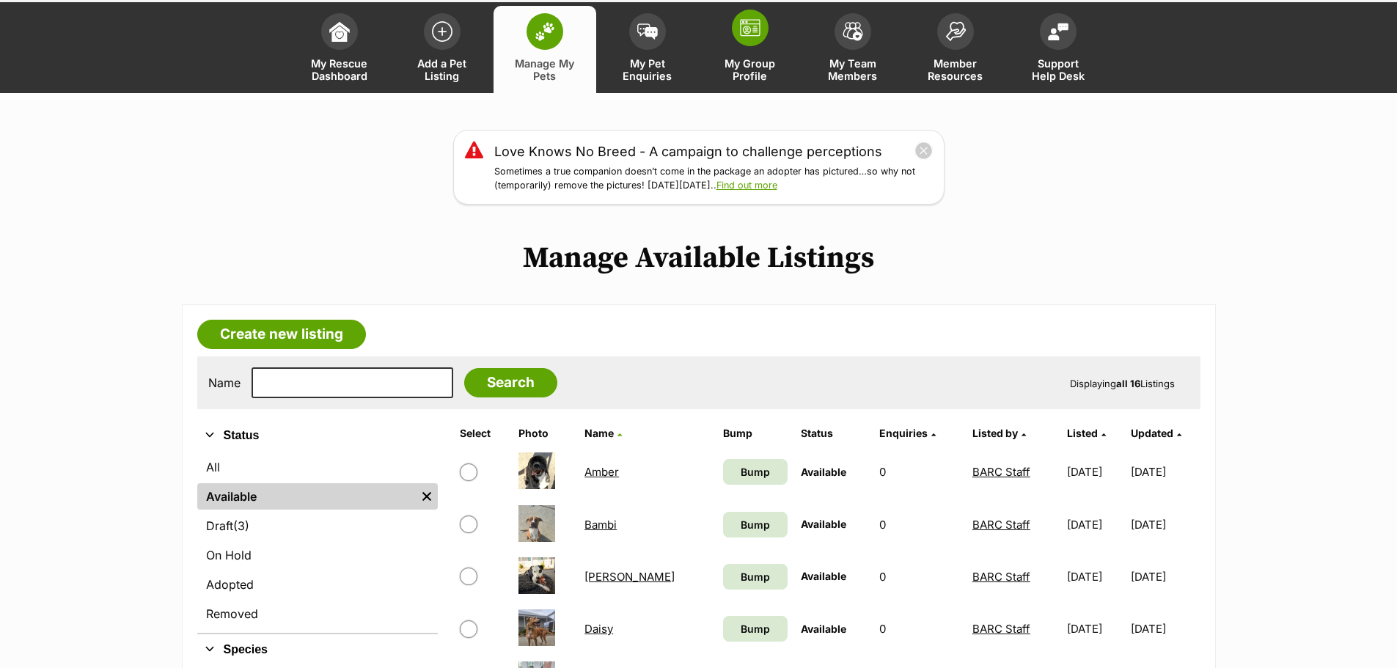
click at [748, 29] on img at bounding box center [750, 28] width 21 height 18
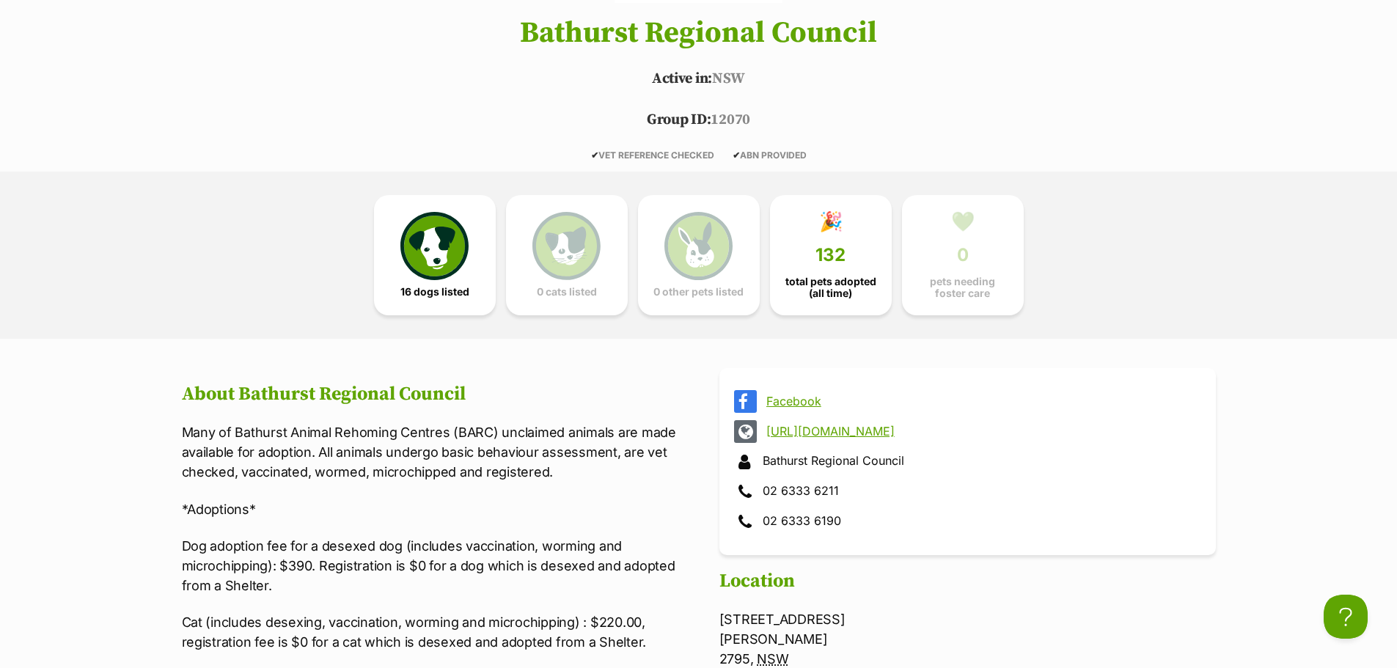
scroll to position [733, 0]
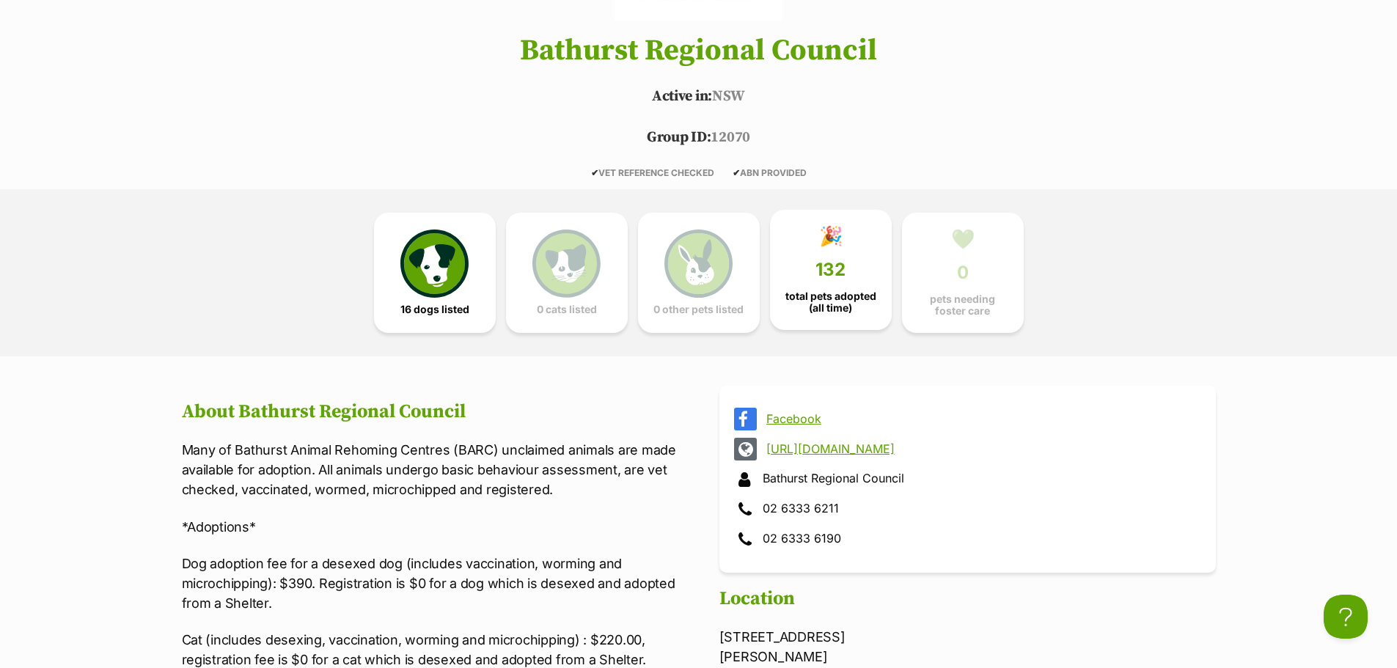
click at [813, 238] on link "🎉 132 total pets adopted (all time)" at bounding box center [831, 270] width 122 height 120
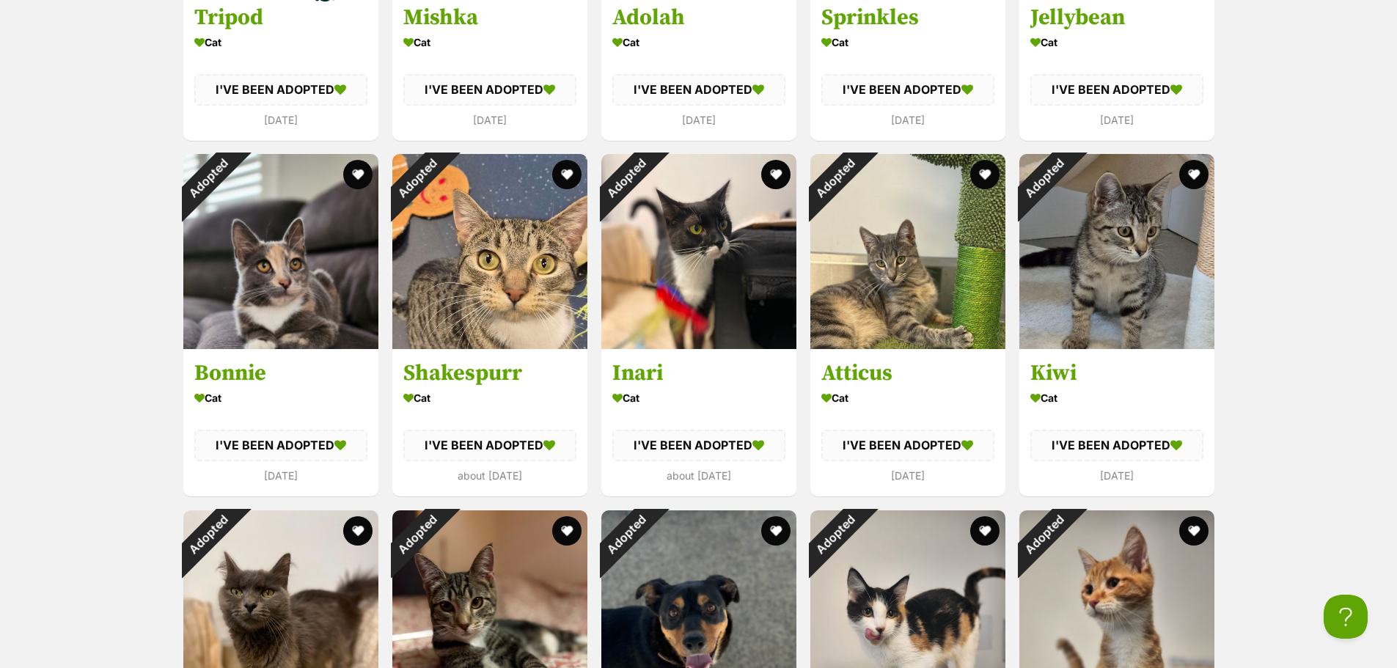
scroll to position [5547, 0]
